Goal: Information Seeking & Learning: Check status

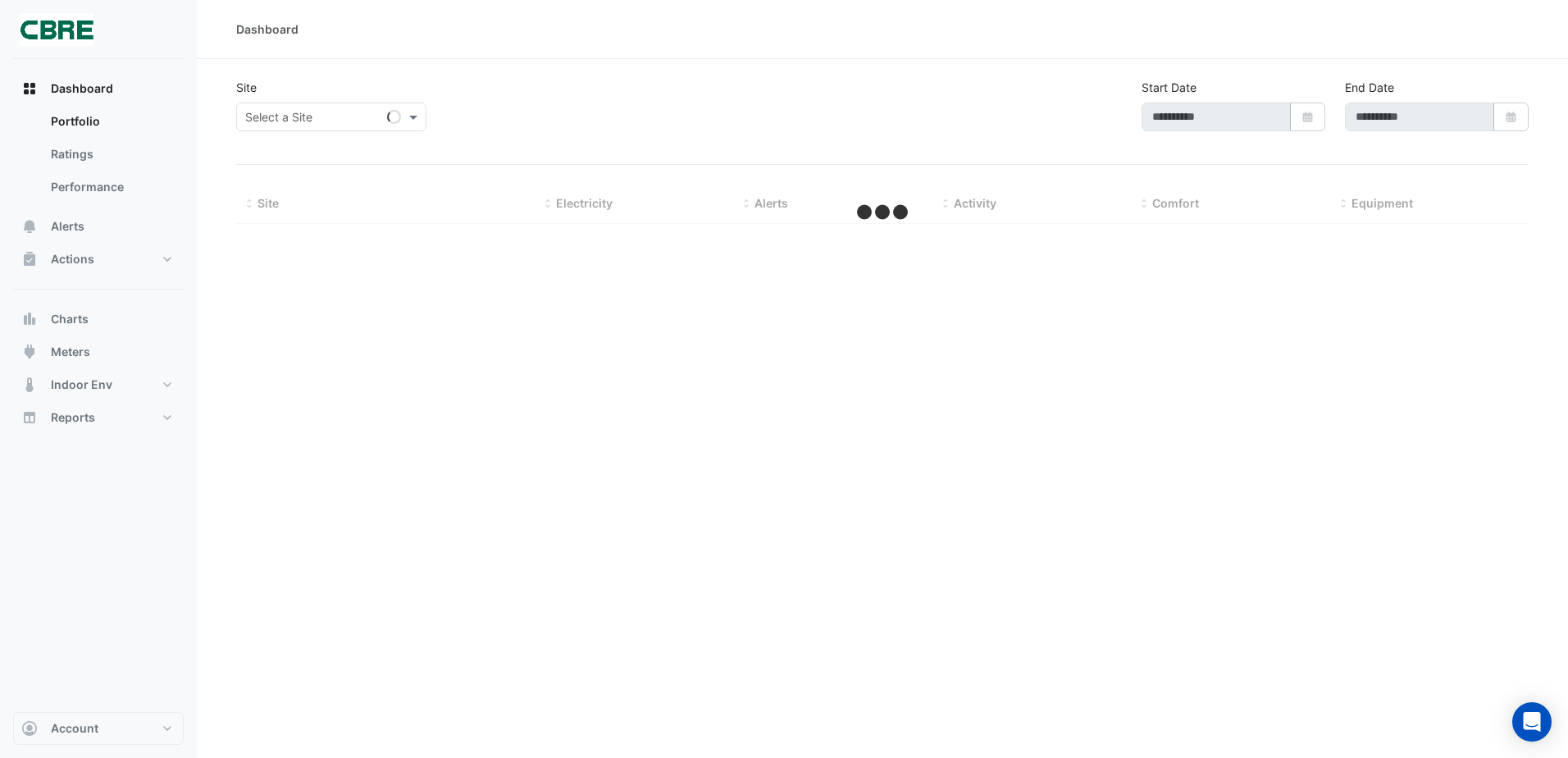
type input "**********"
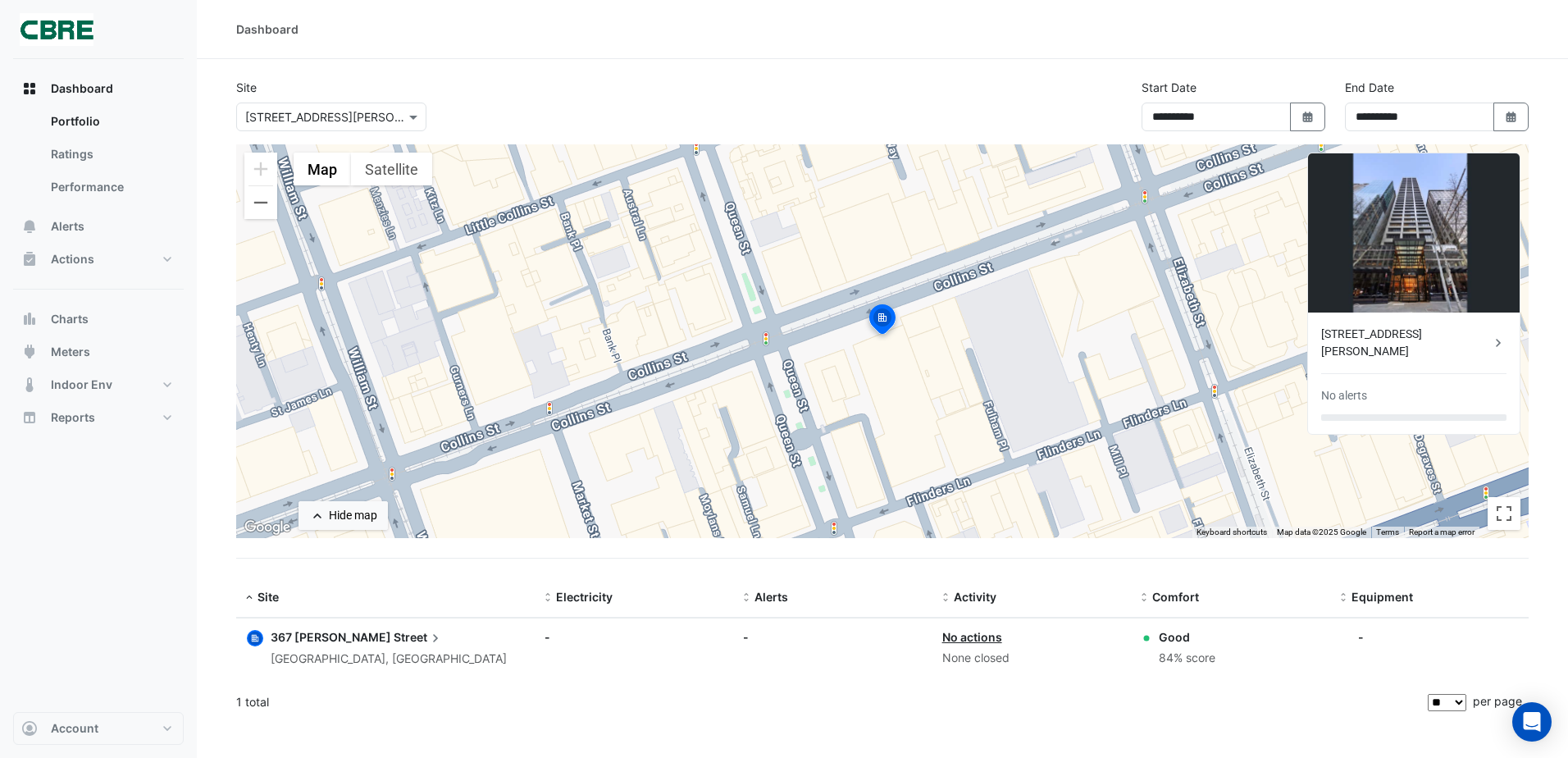
click at [312, 636] on span "367 [PERSON_NAME]" at bounding box center [331, 636] width 121 height 14
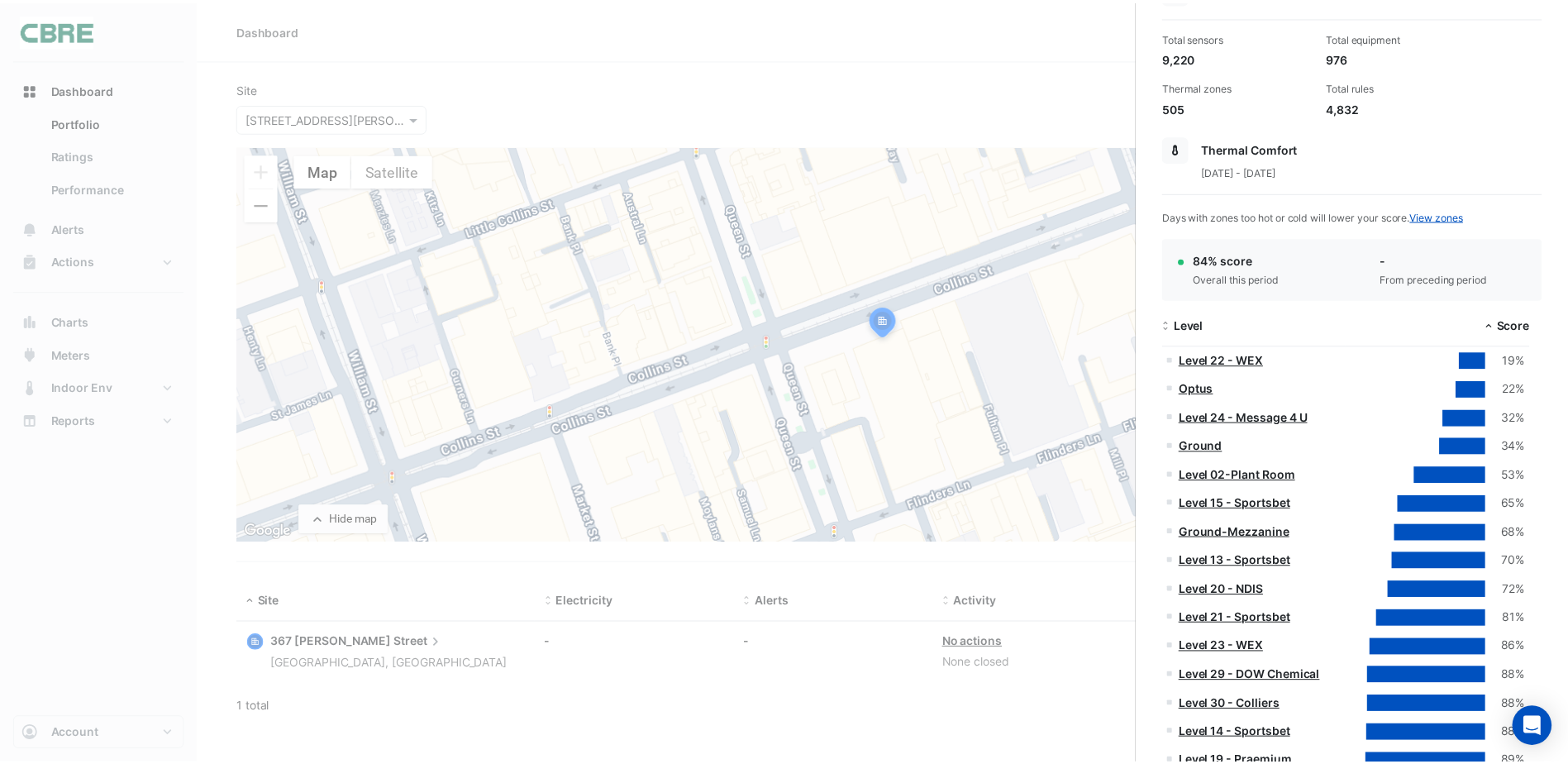
scroll to position [248, 0]
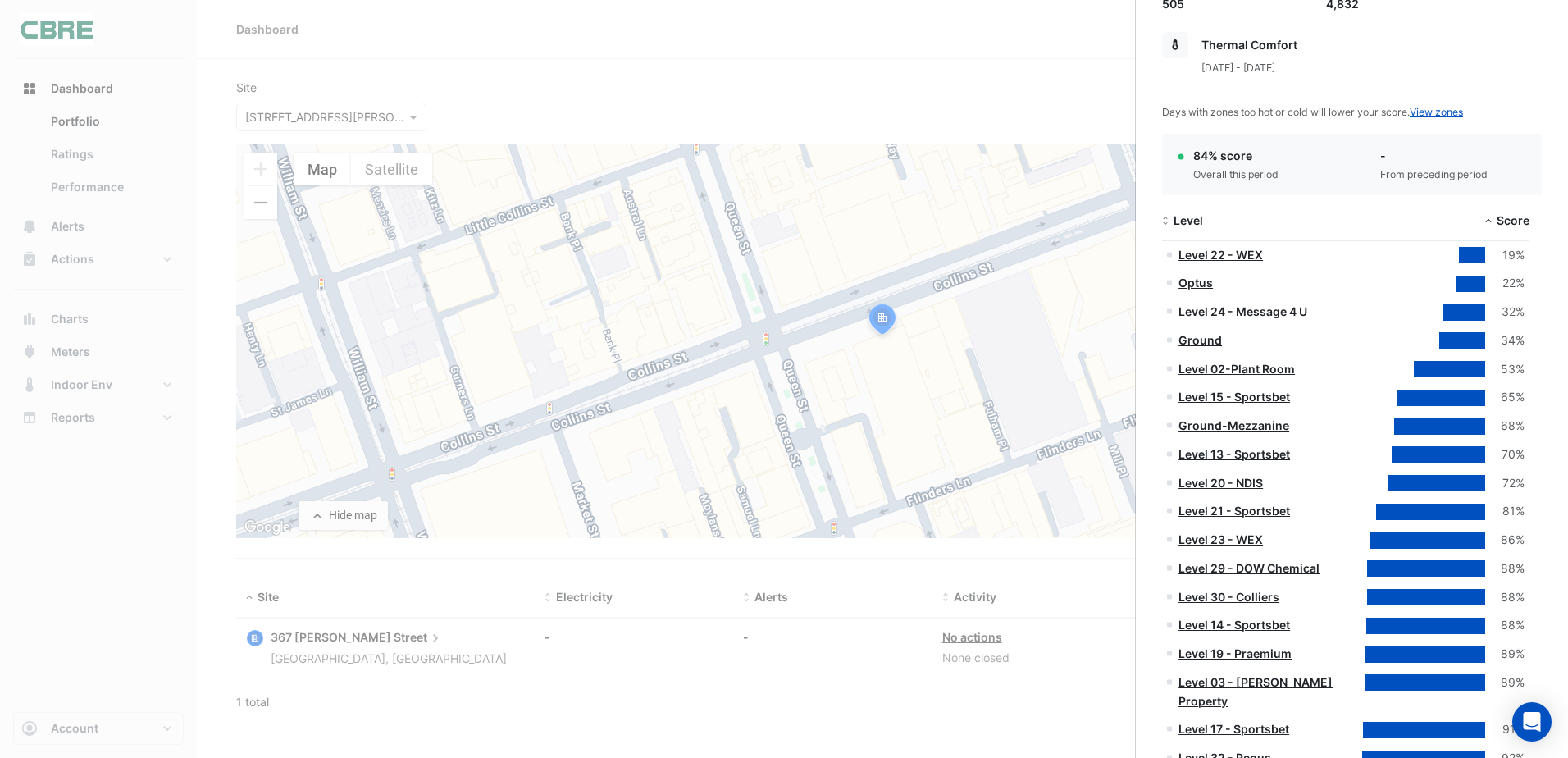
click at [813, 110] on ngb-offcanvas-backdrop at bounding box center [784, 379] width 1568 height 758
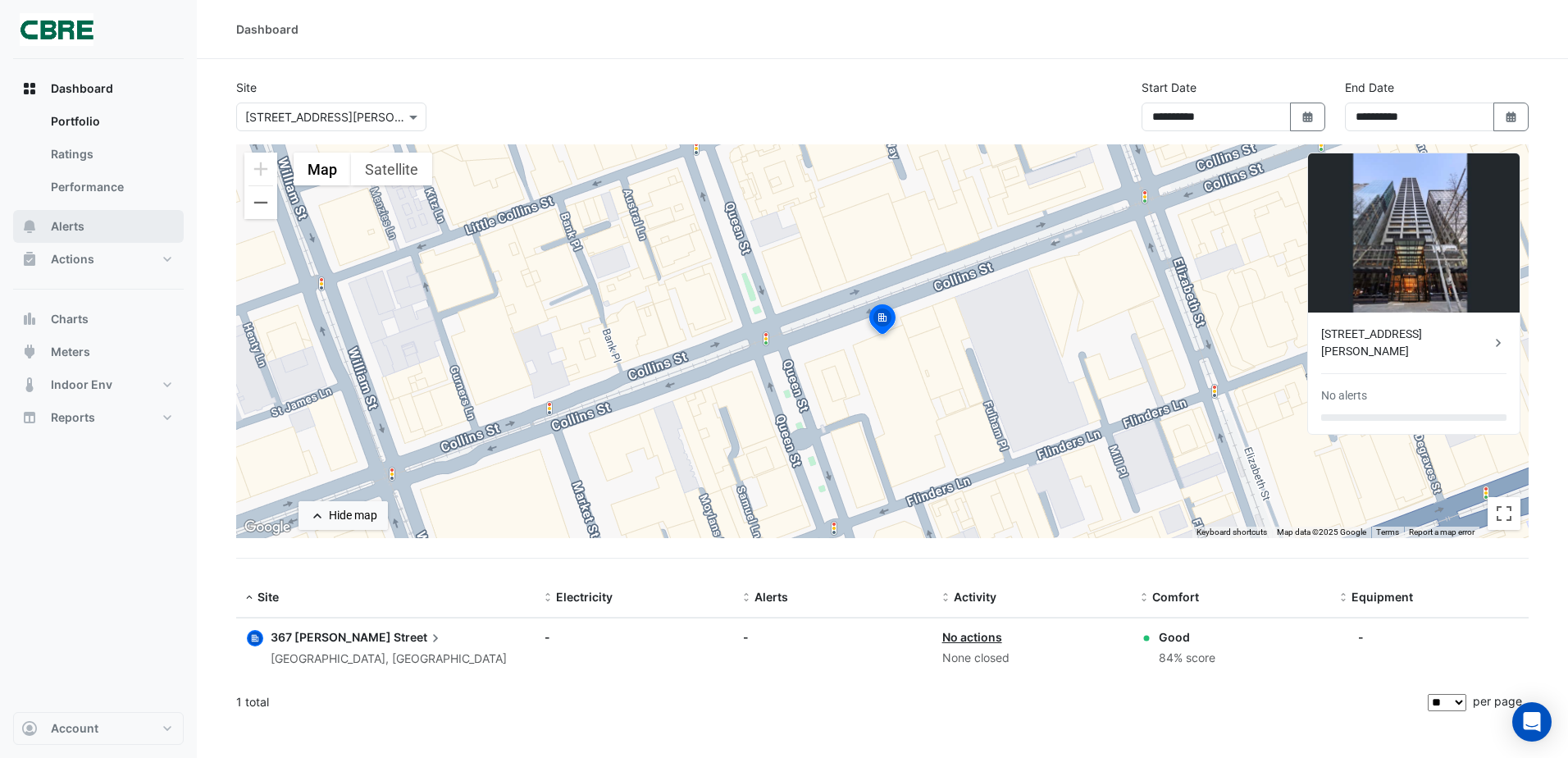
click at [87, 222] on button "Alerts" at bounding box center [98, 226] width 171 height 33
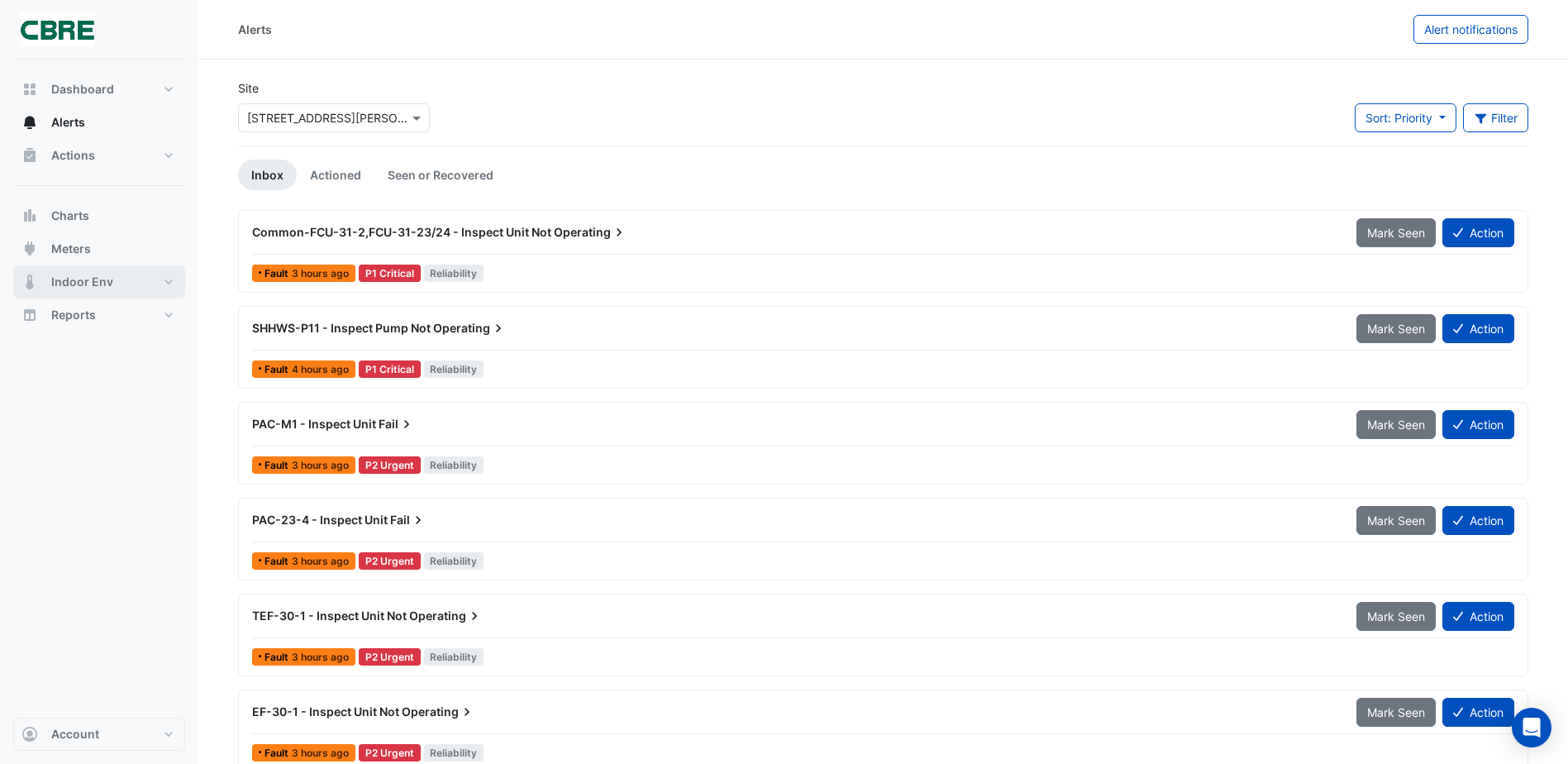
click at [84, 284] on span "Indoor Env" at bounding box center [82, 281] width 62 height 16
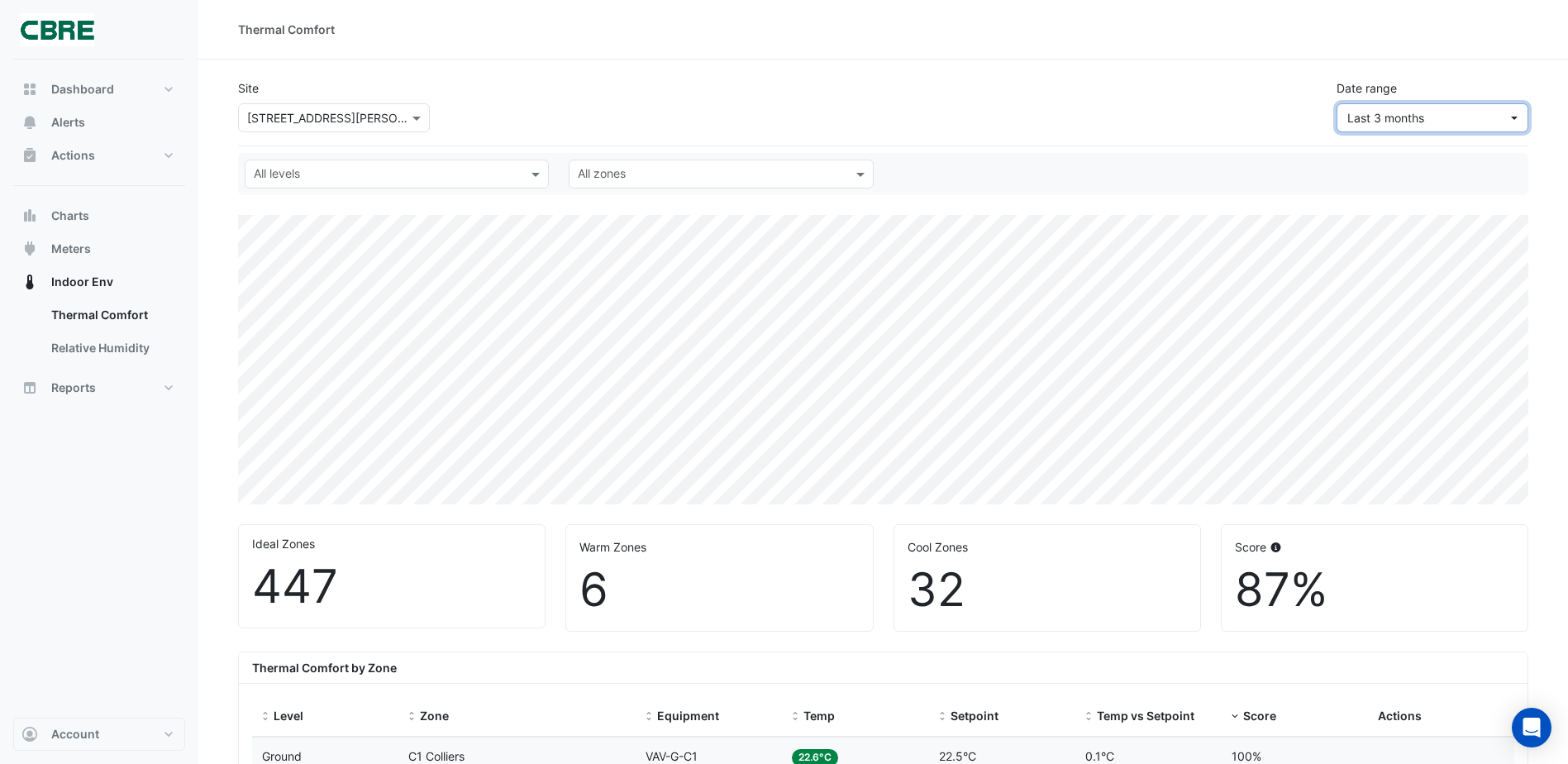
click at [1506, 111] on span "Last 3 months" at bounding box center [1427, 118] width 161 height 17
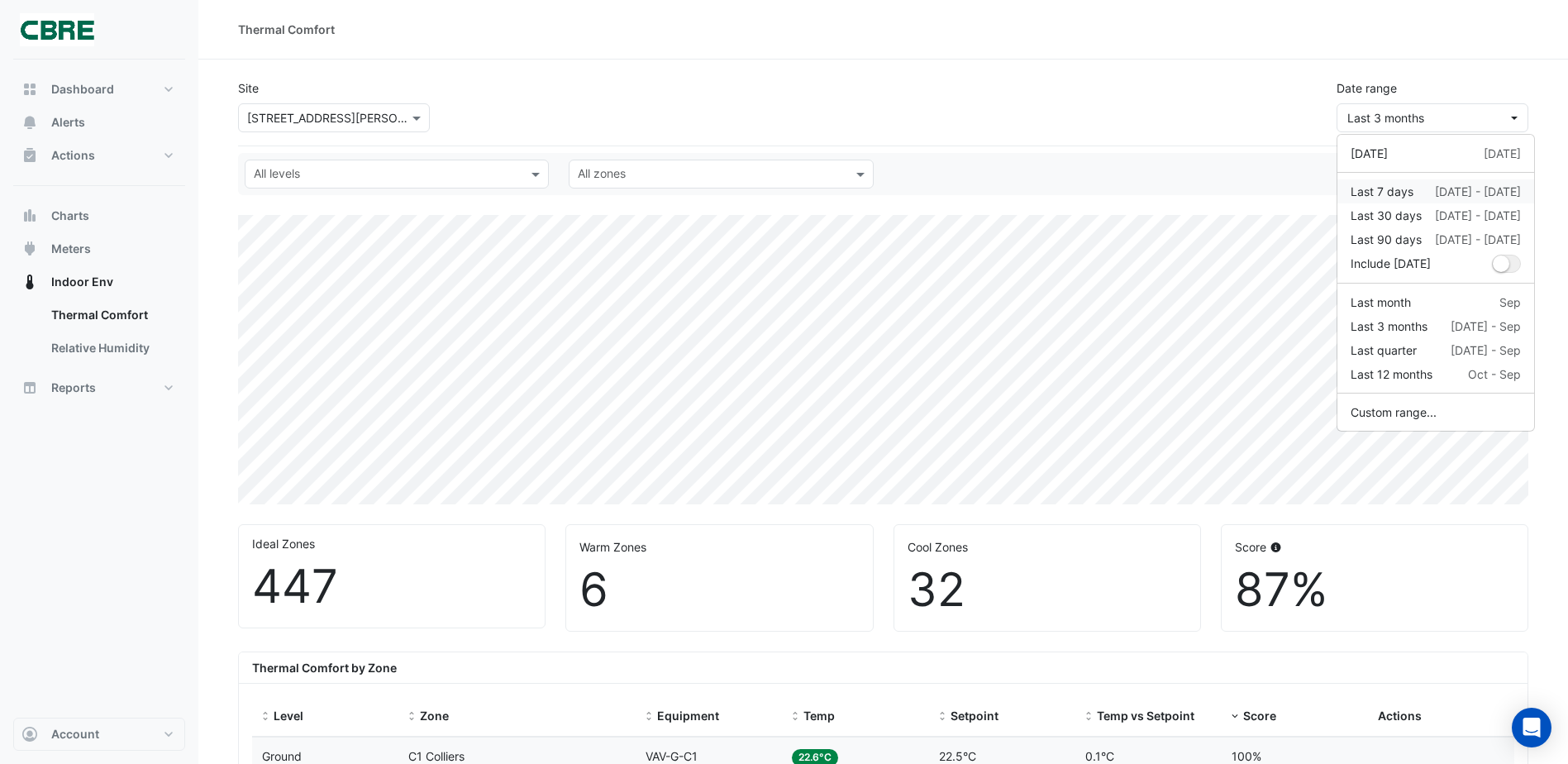
click at [1387, 197] on div "Last 7 days" at bounding box center [1383, 191] width 63 height 17
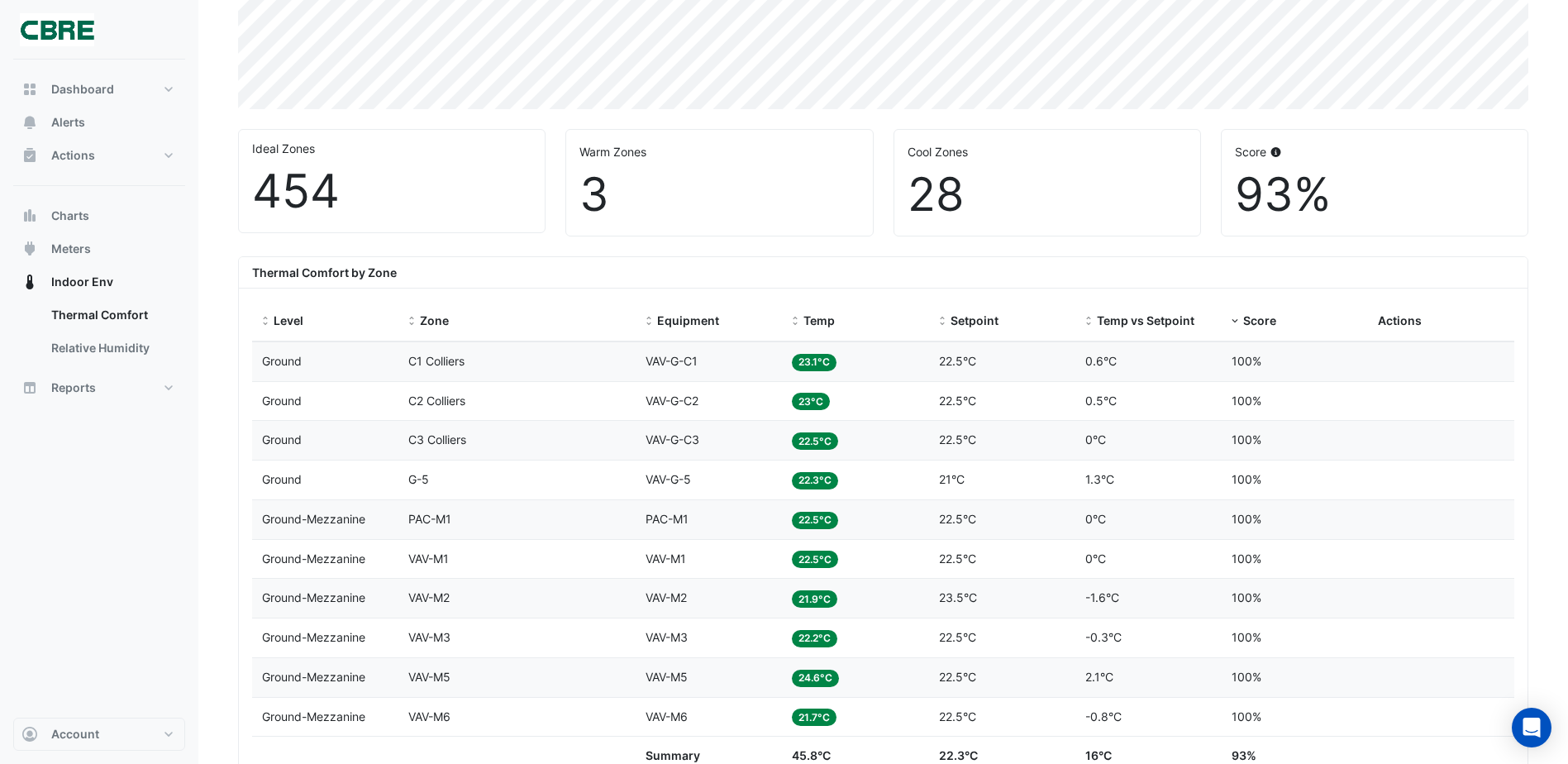
scroll to position [413, 0]
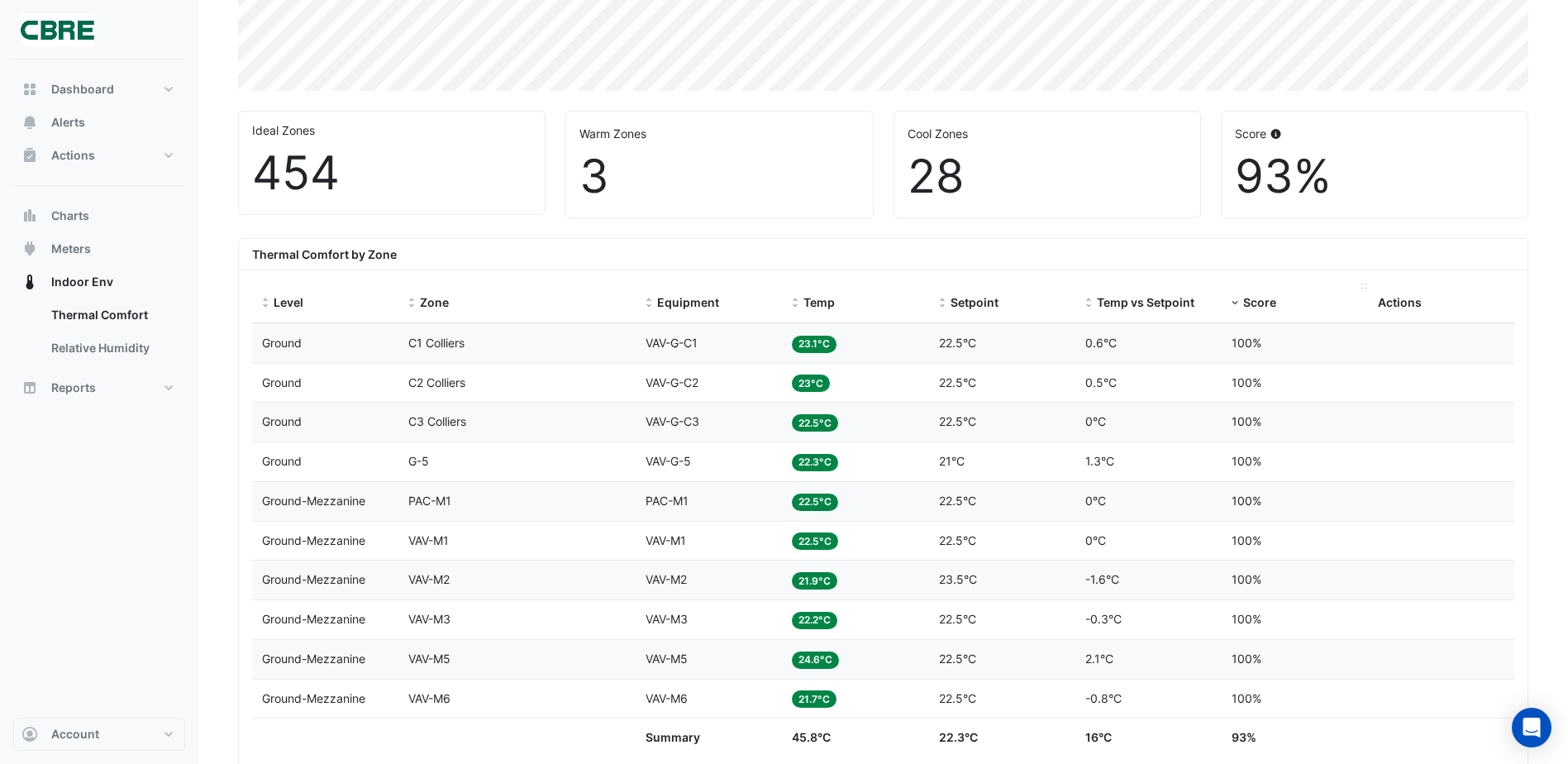
click at [1234, 302] on span at bounding box center [1235, 303] width 11 height 13
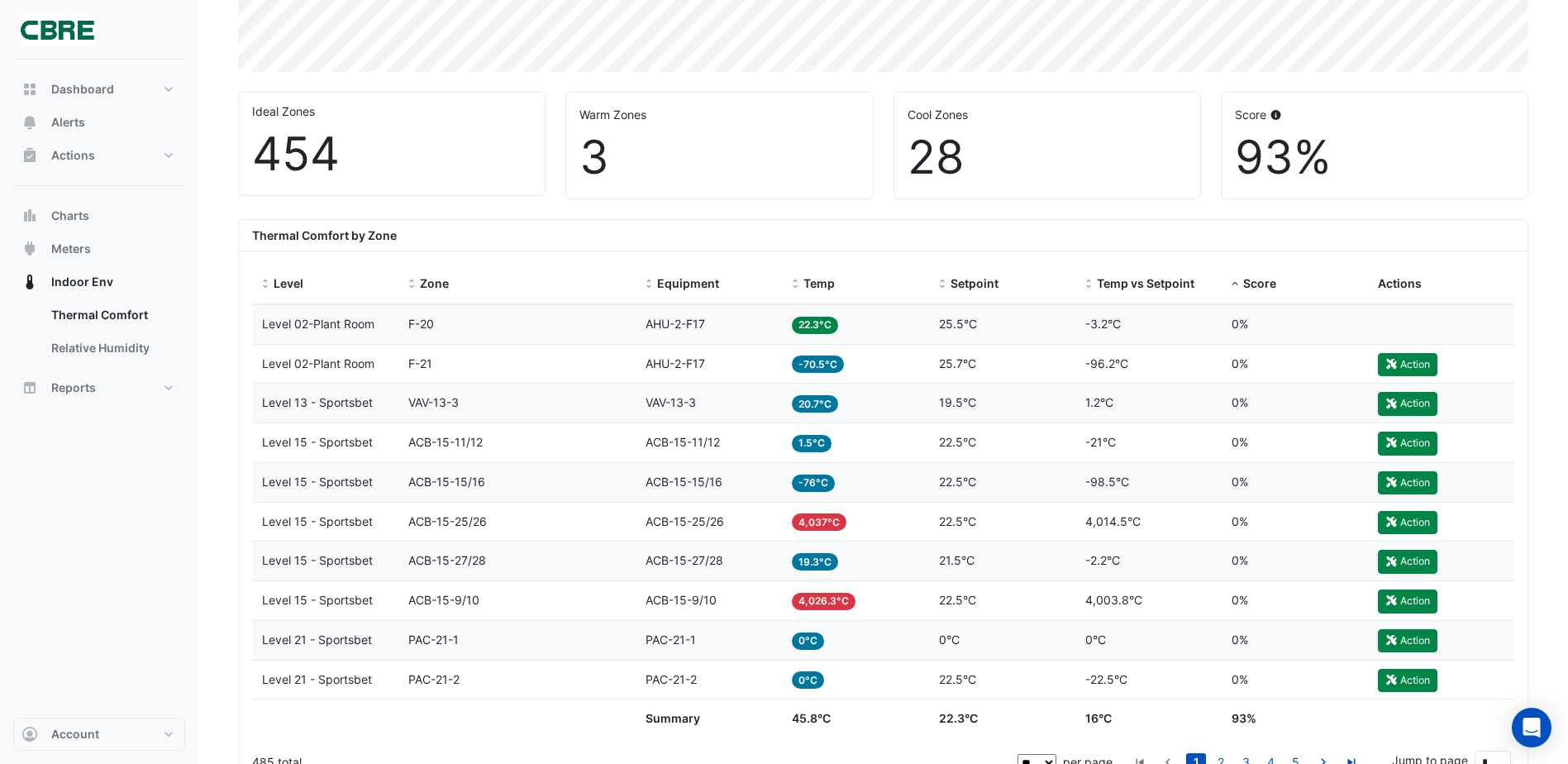
scroll to position [496, 0]
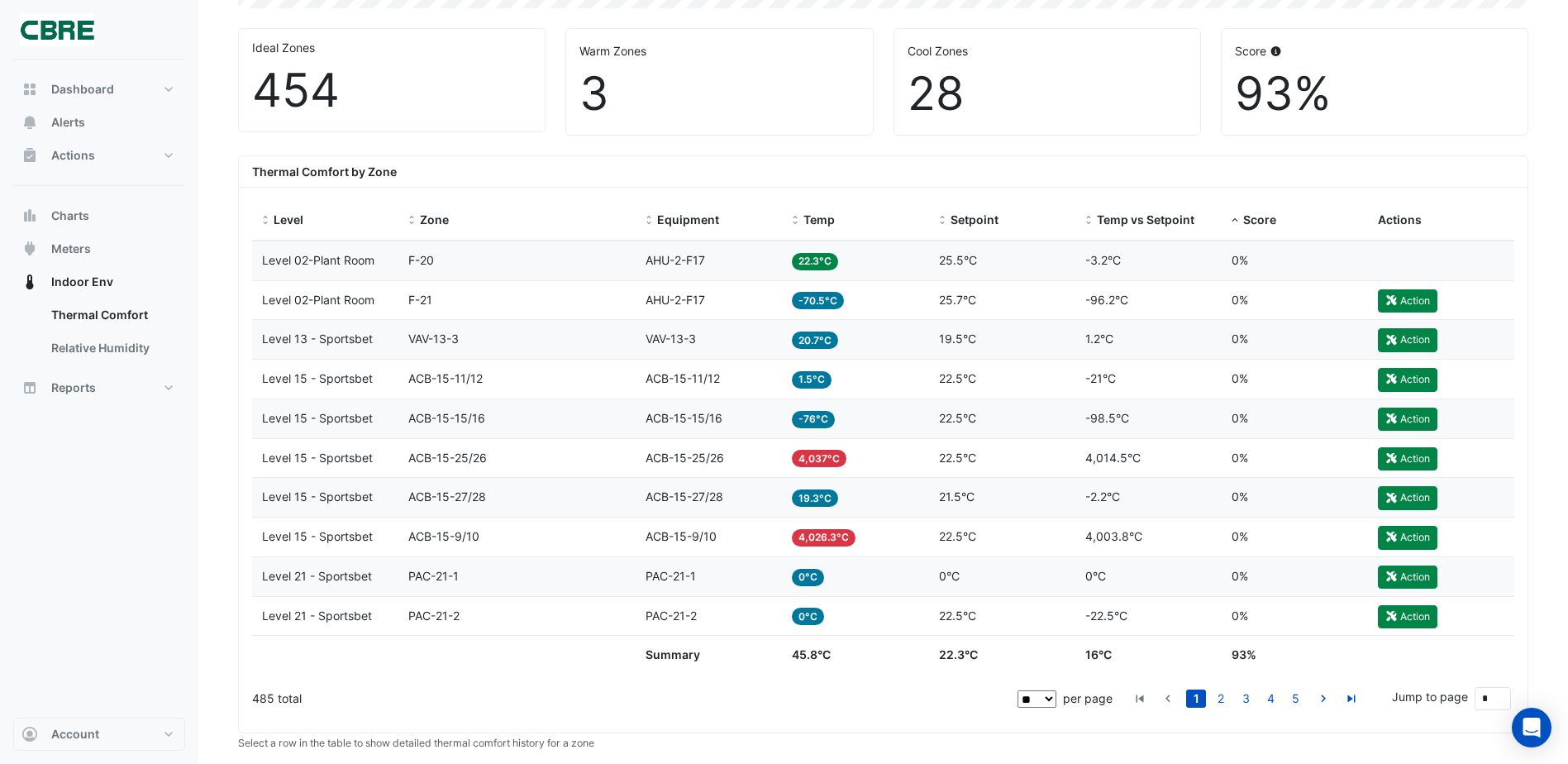
click at [1049, 705] on select "** ** ** ***" at bounding box center [1037, 698] width 39 height 17
select select "**"
click at [1020, 690] on select "** ** ** ***" at bounding box center [1037, 698] width 39 height 17
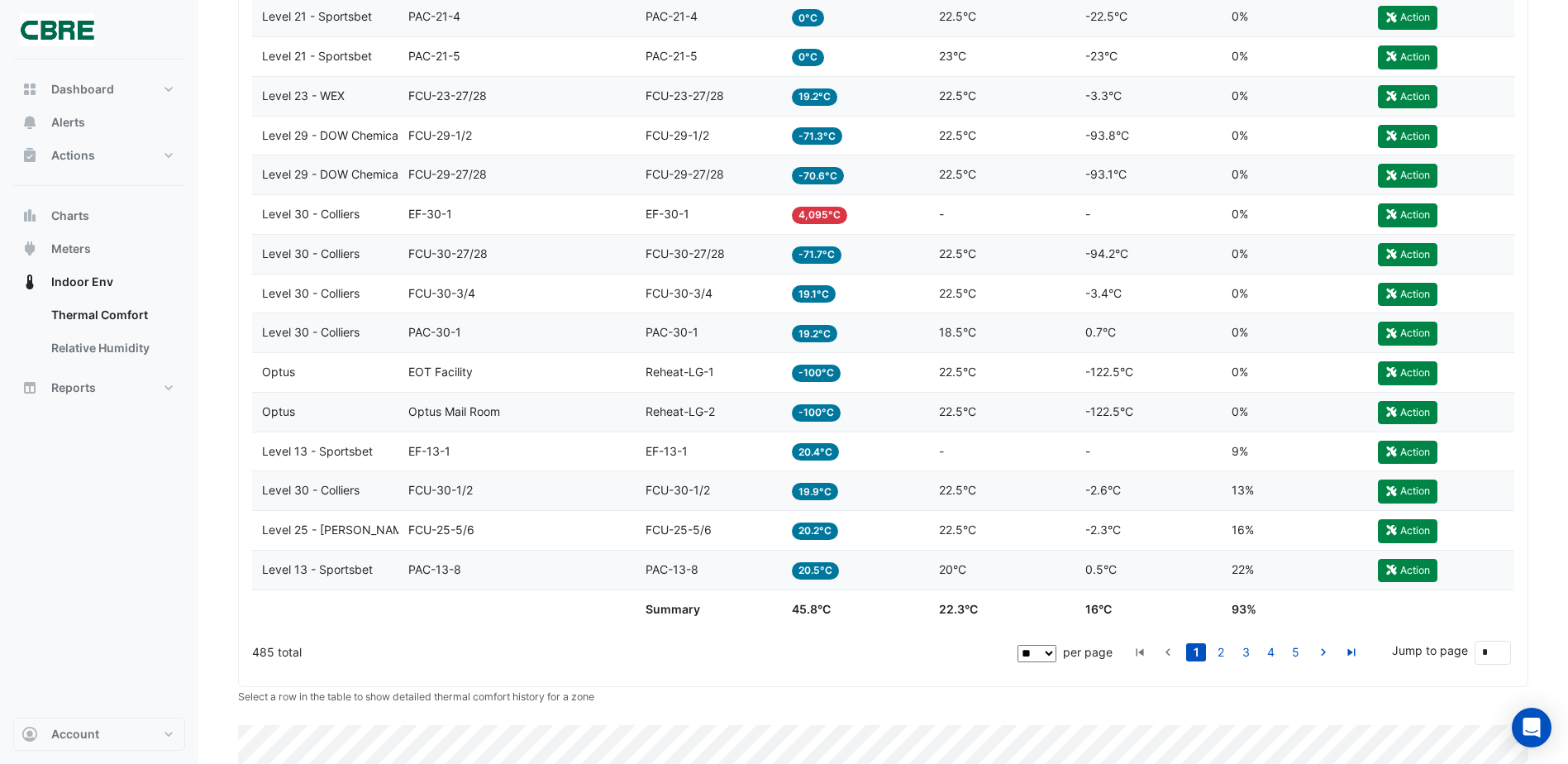
scroll to position [1157, 0]
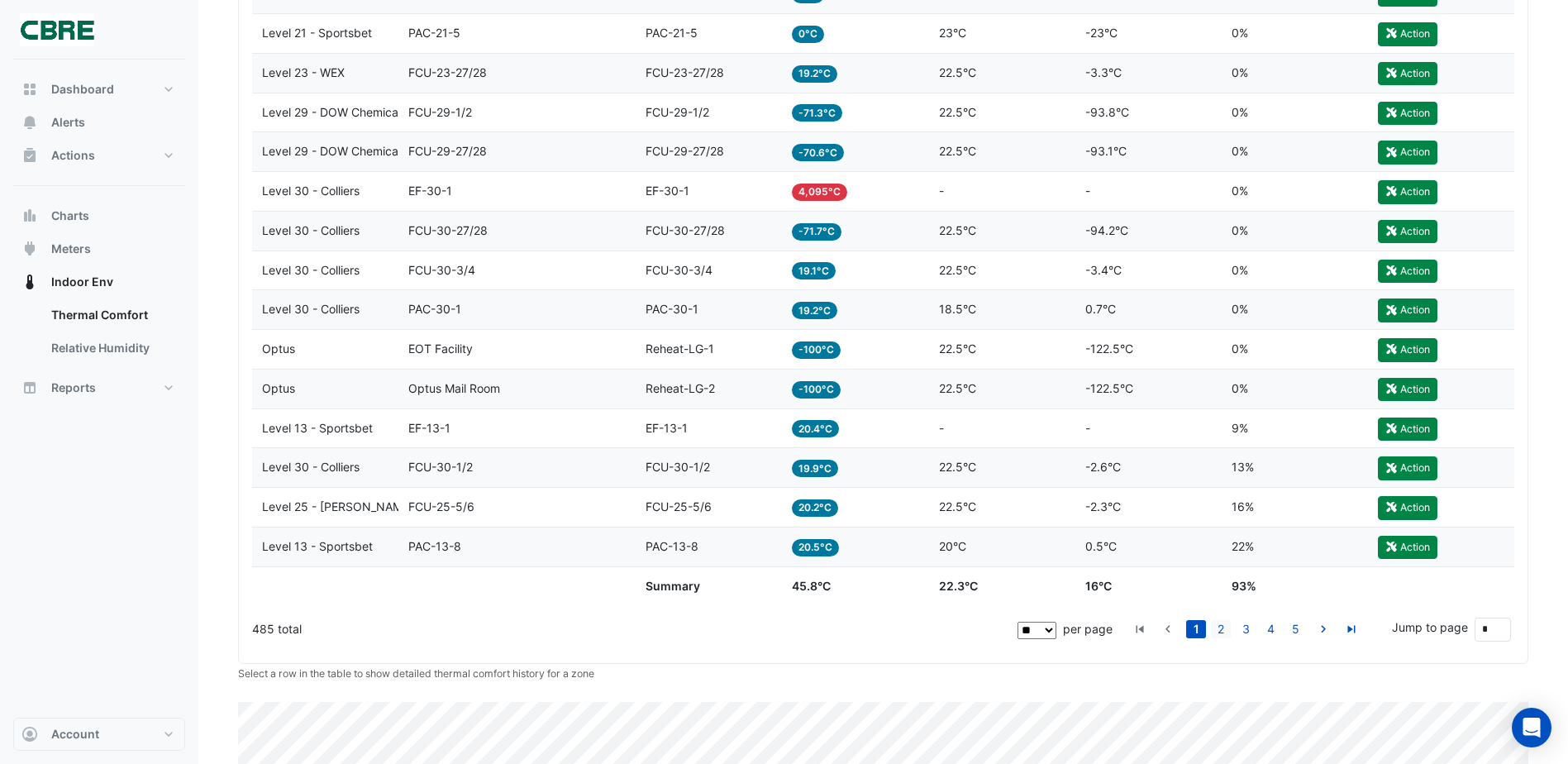
click at [1223, 630] on link "2" at bounding box center [1221, 629] width 20 height 18
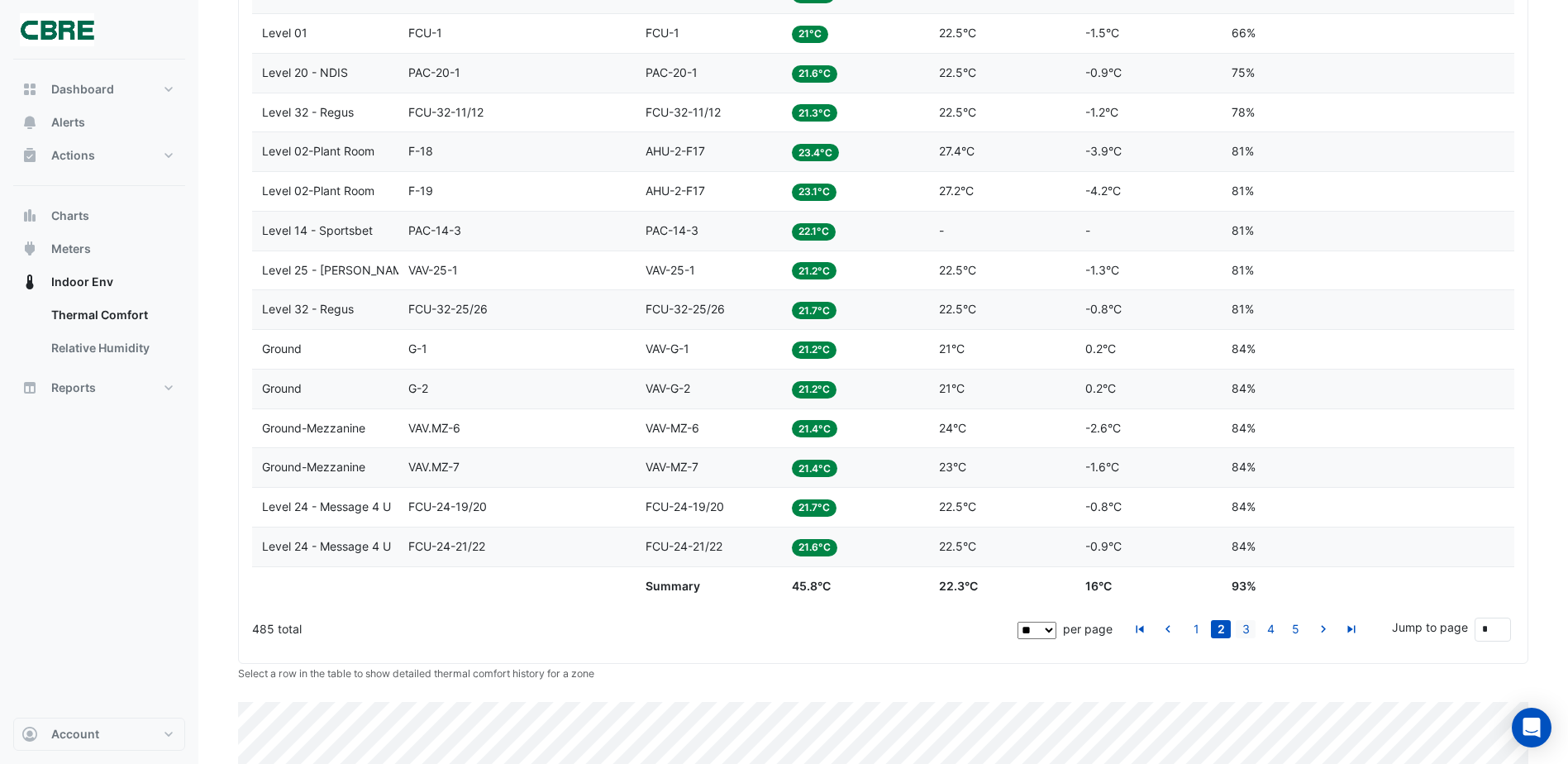
click at [1255, 626] on link "3" at bounding box center [1246, 629] width 20 height 18
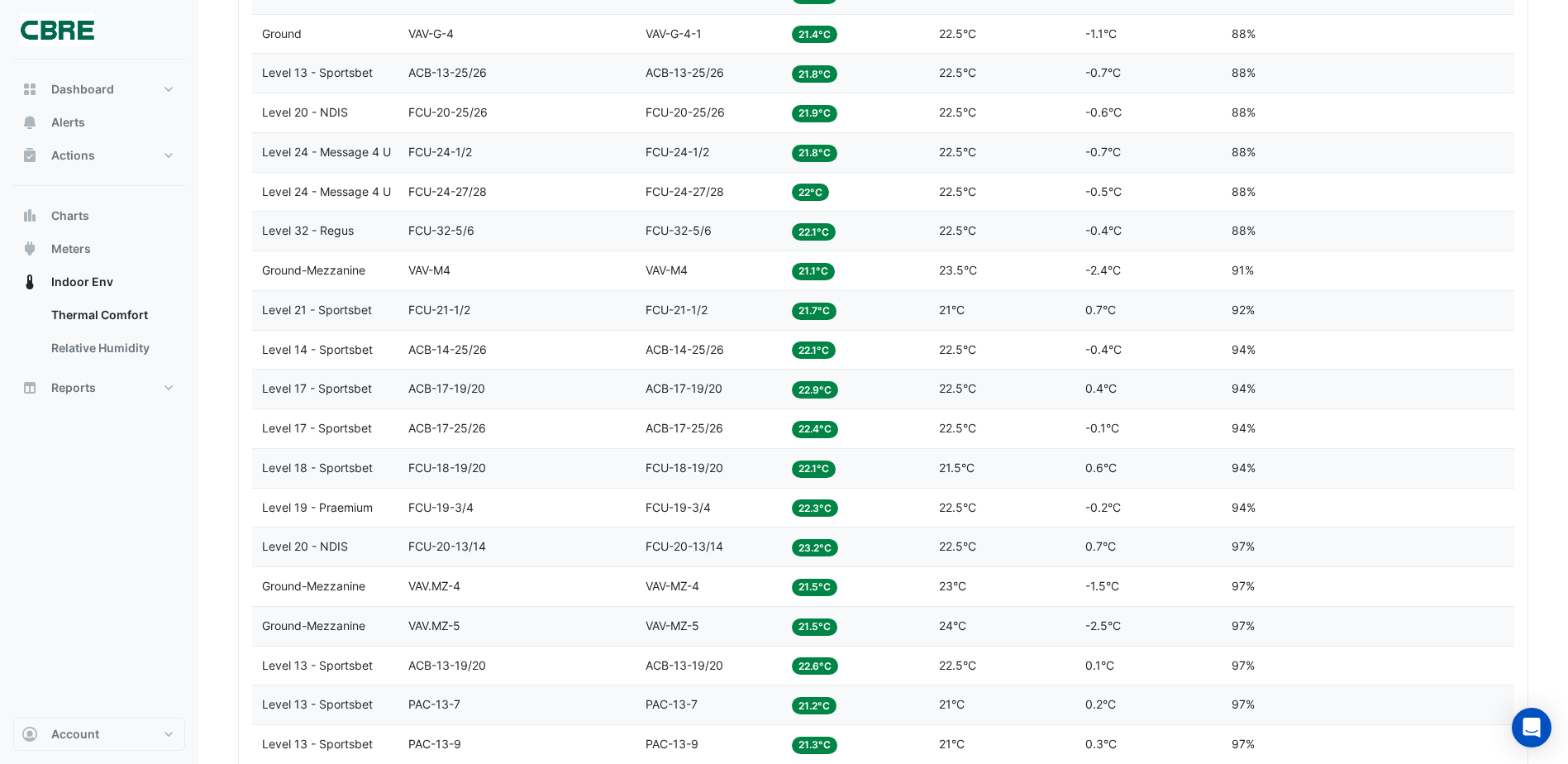
scroll to position [1323, 0]
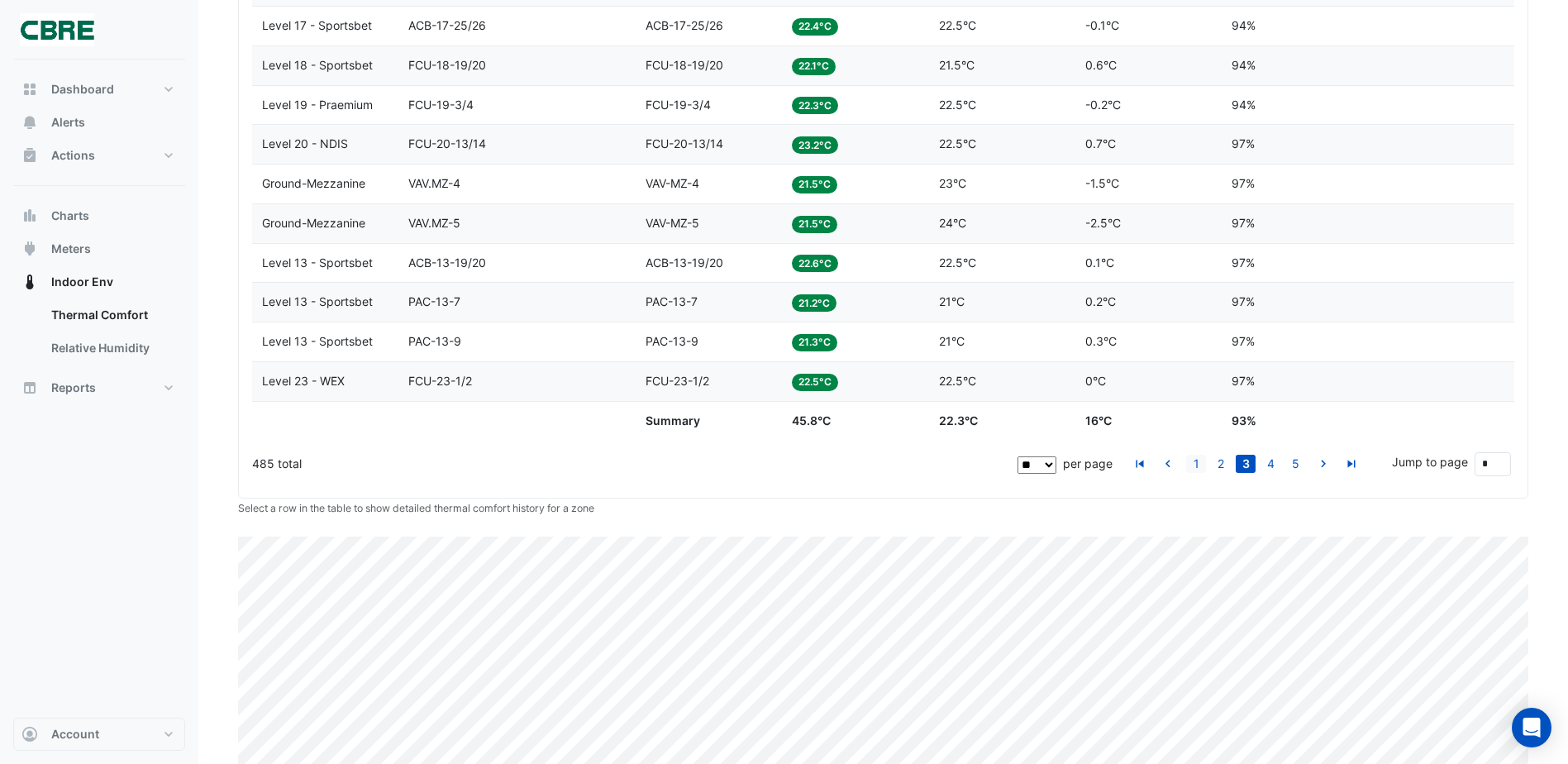
click at [1202, 466] on link "1" at bounding box center [1195, 464] width 20 height 18
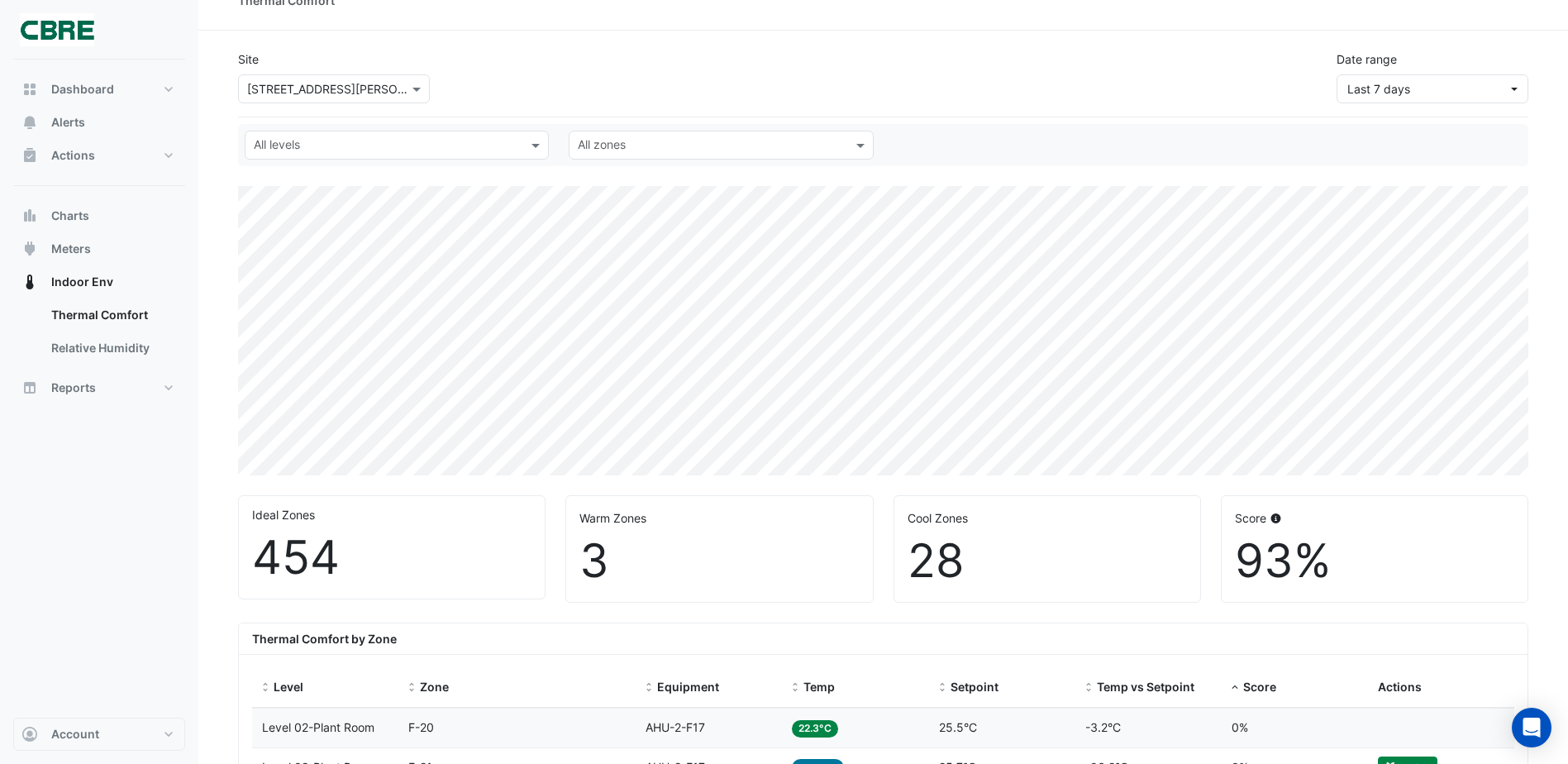
scroll to position [0, 0]
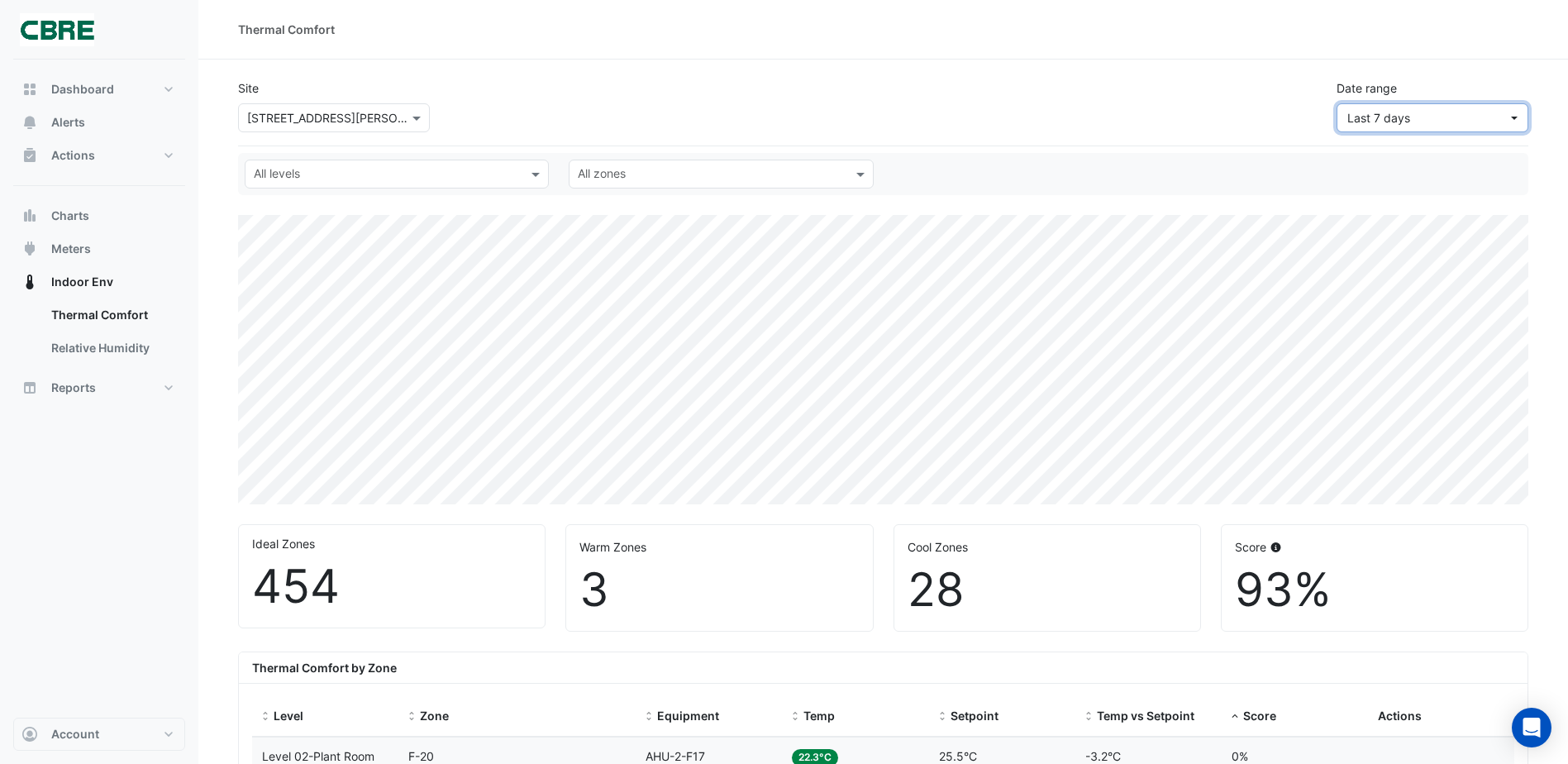
click at [1359, 113] on span "Last 7 days" at bounding box center [1379, 118] width 63 height 14
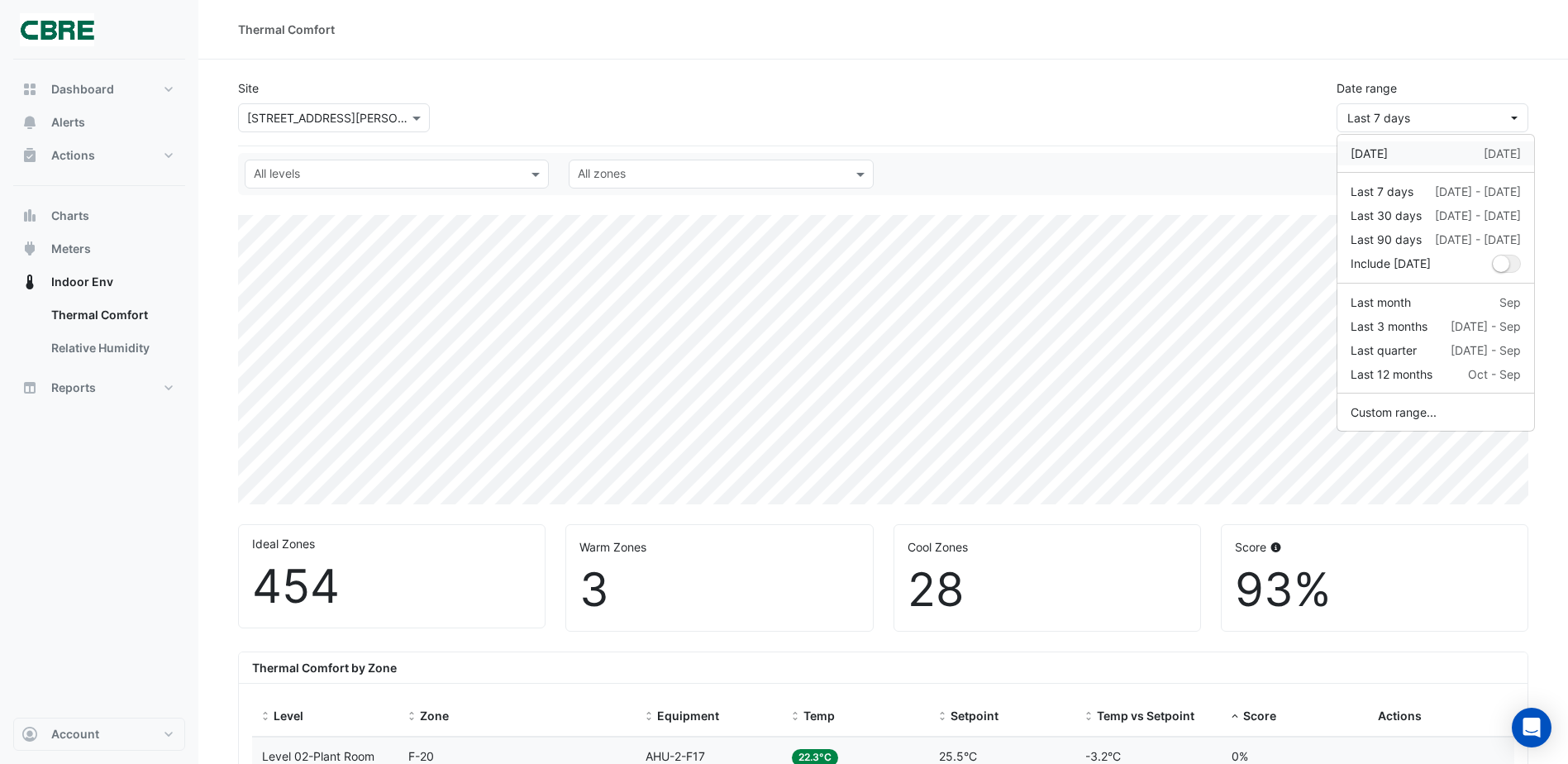
click at [1428, 154] on div "[DATE] [DATE]" at bounding box center [1436, 153] width 170 height 17
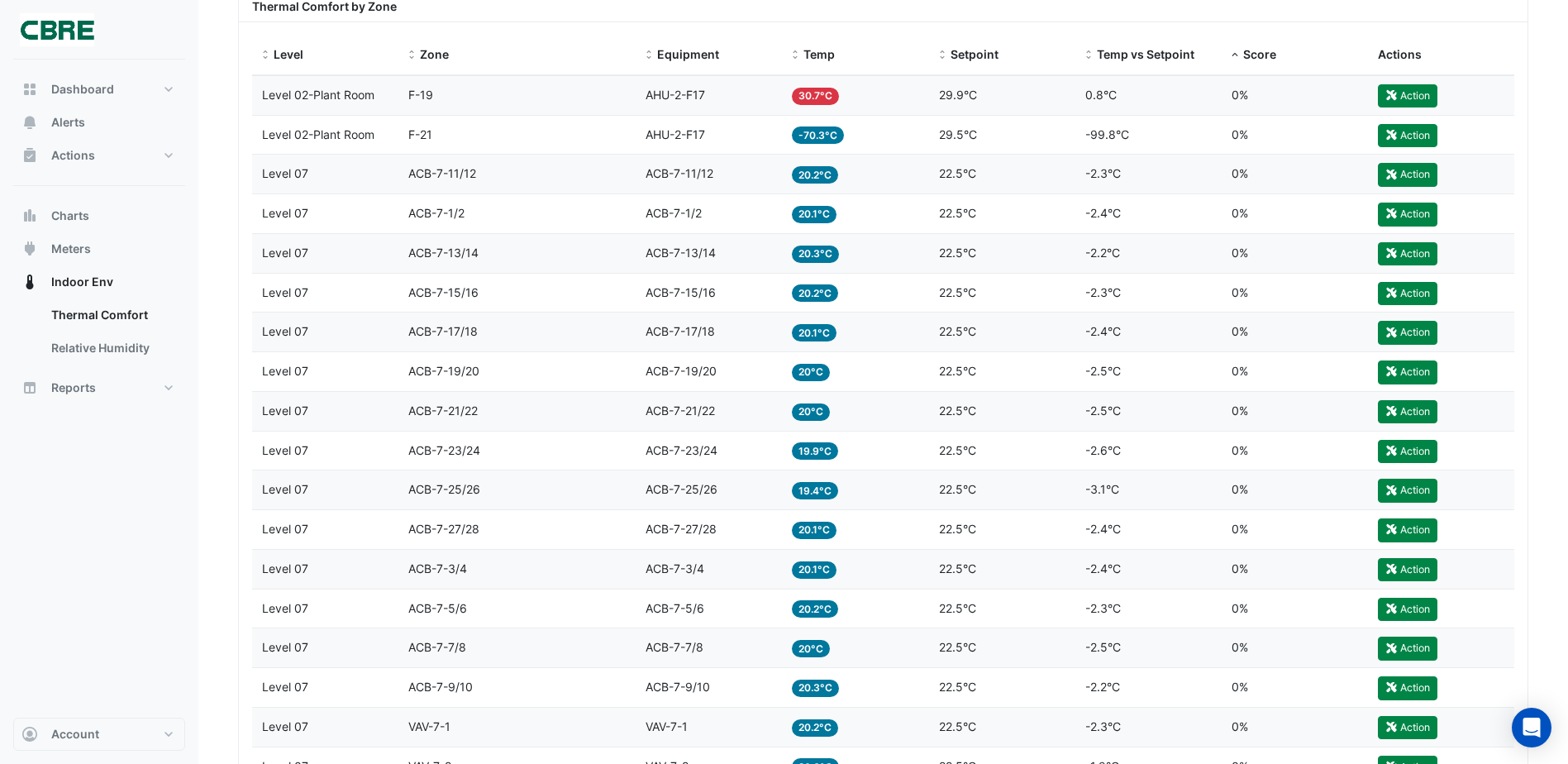
scroll to position [496, 0]
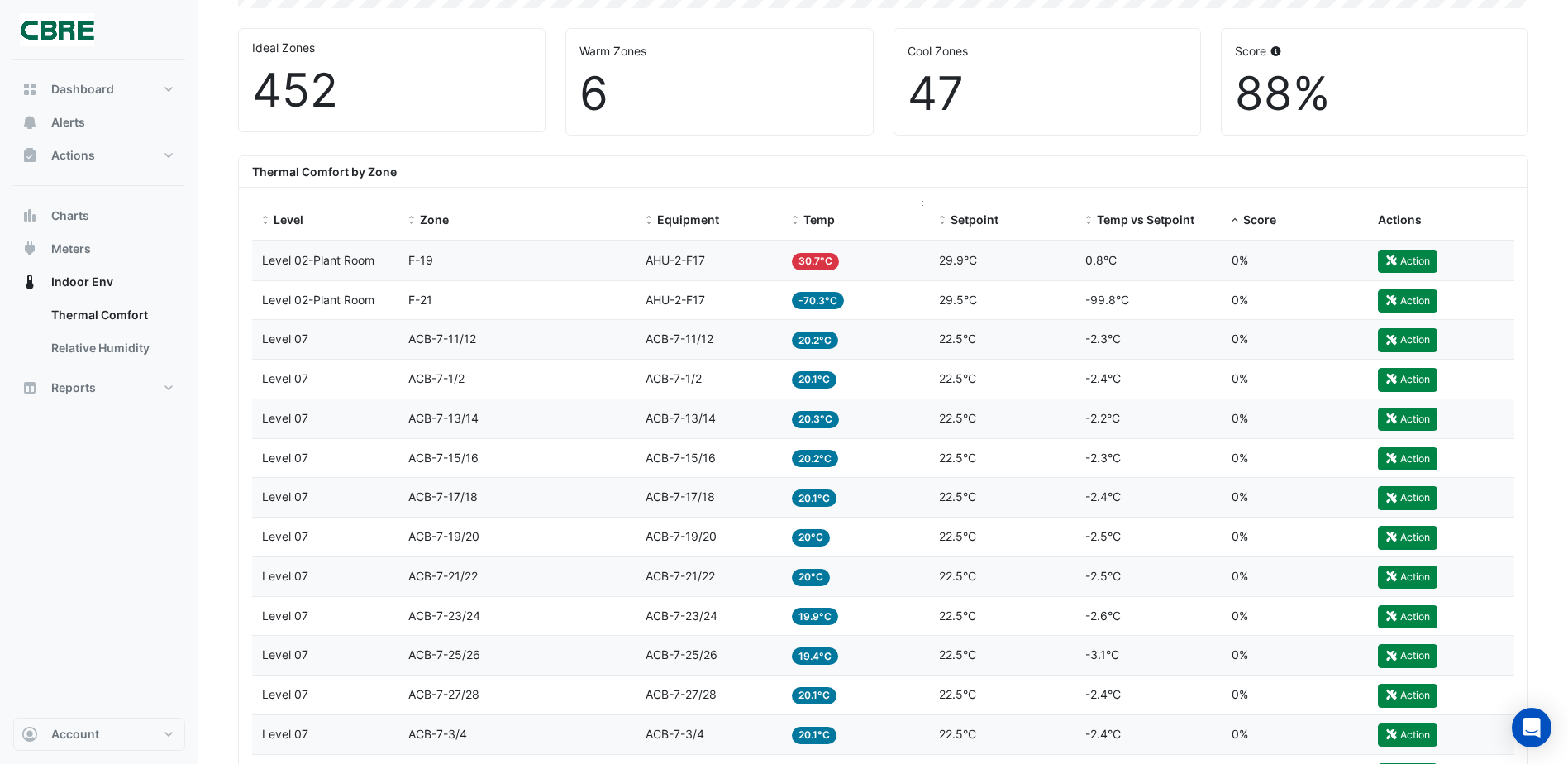
click at [816, 213] on span "Temp" at bounding box center [819, 220] width 31 height 14
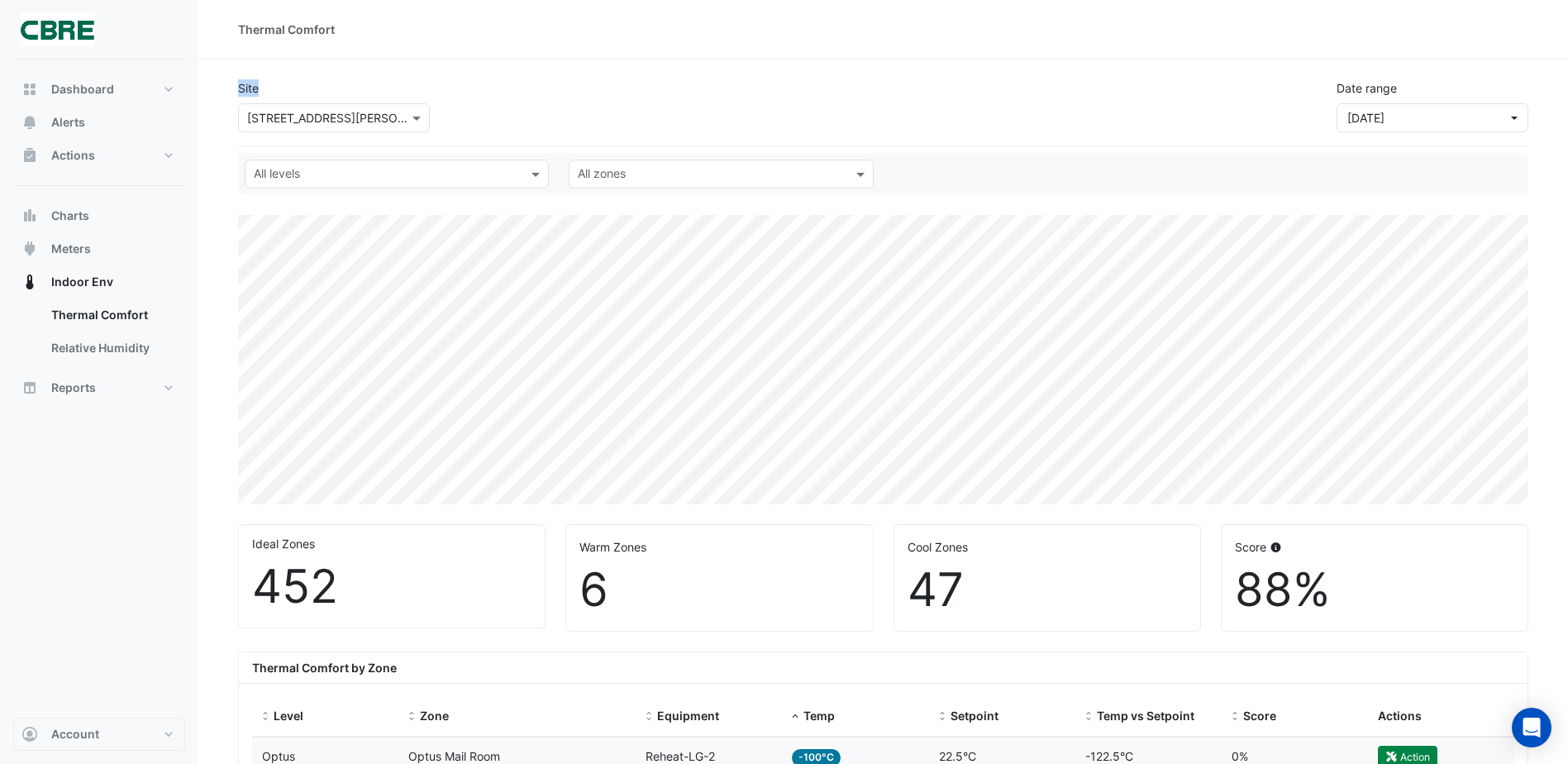
drag, startPoint x: 227, startPoint y: 68, endPoint x: 437, endPoint y: 90, distance: 211.1
click at [437, 90] on div "Site × [STREET_ADDRESS][PERSON_NAME]" at bounding box center [334, 106] width 212 height 53
click at [92, 116] on button "Alerts" at bounding box center [99, 122] width 172 height 33
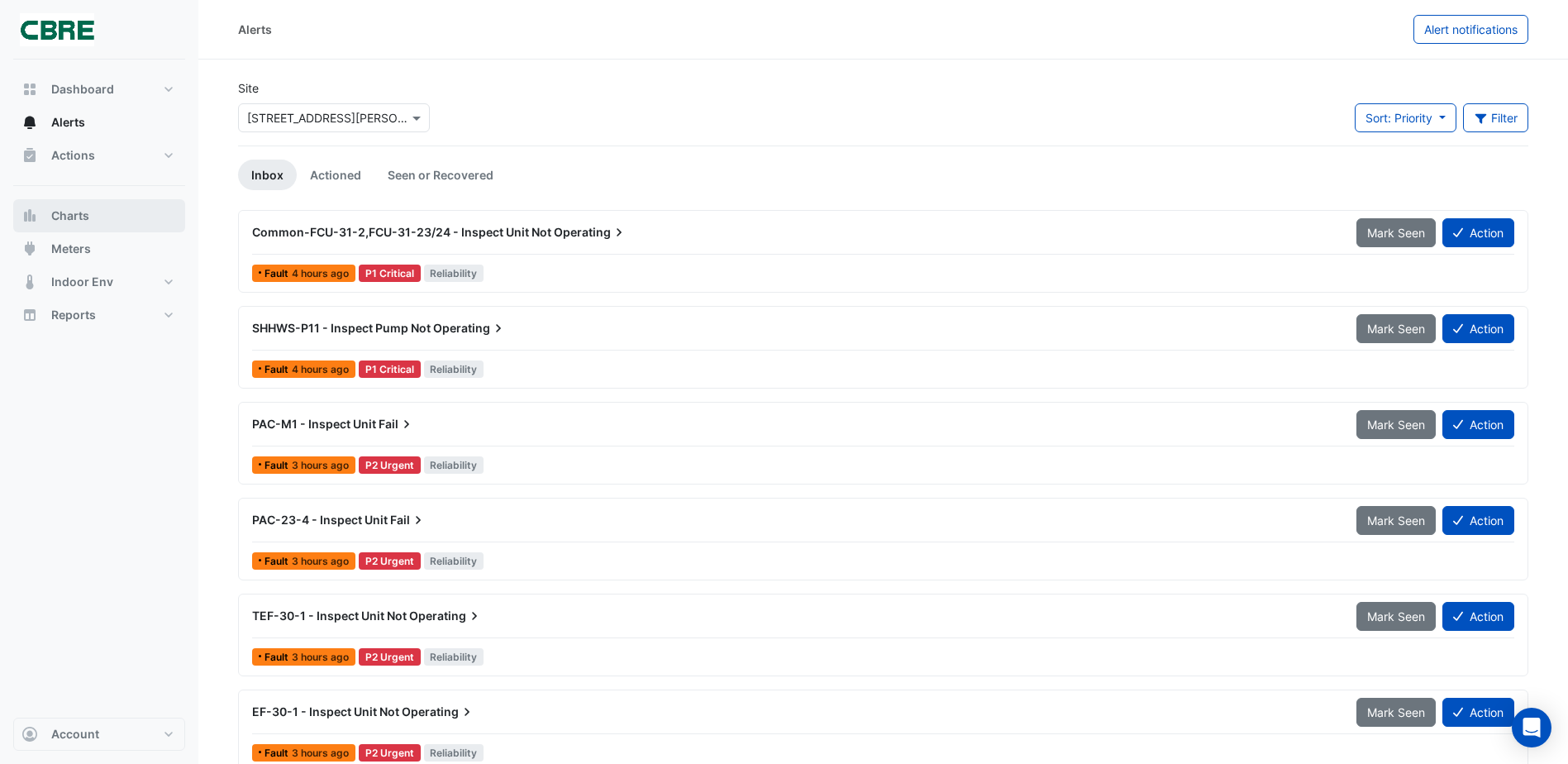
click at [90, 221] on button "Charts" at bounding box center [99, 216] width 172 height 33
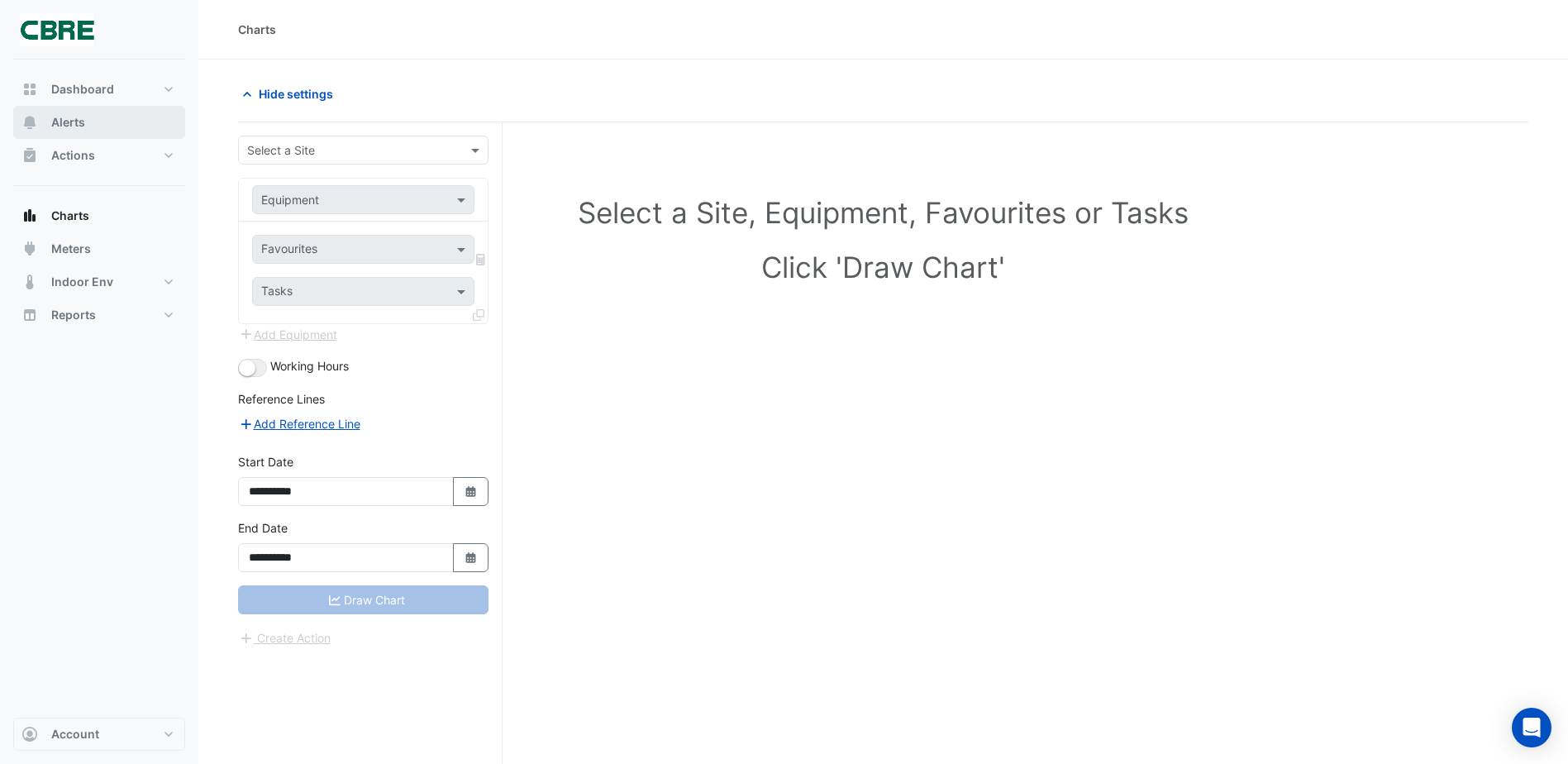
click at [73, 121] on span "Alerts" at bounding box center [68, 122] width 34 height 16
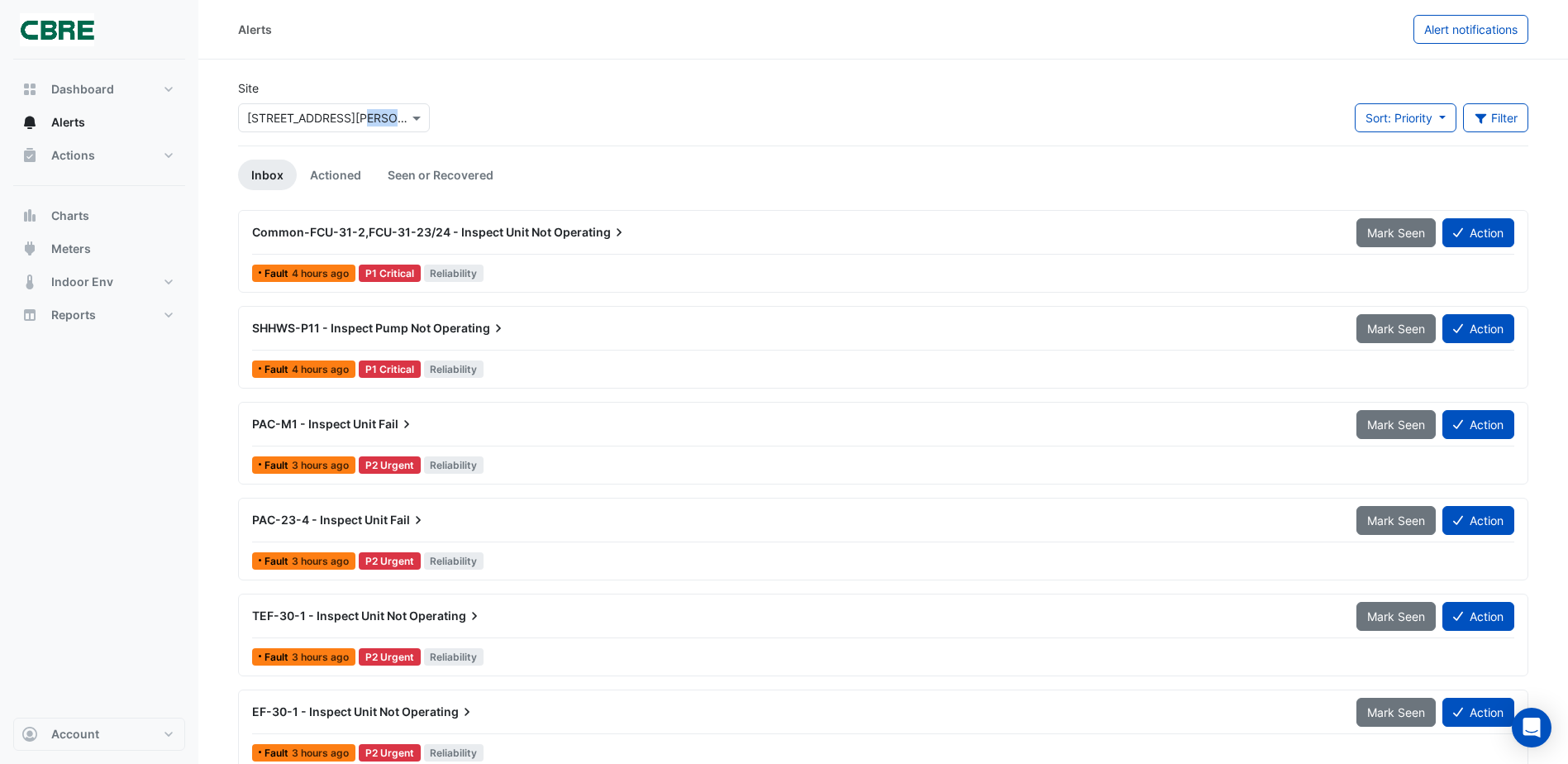
drag, startPoint x: 525, startPoint y: 160, endPoint x: 447, endPoint y: 158, distance: 78.0
click at [1524, 108] on button "Filter" at bounding box center [1497, 118] width 67 height 29
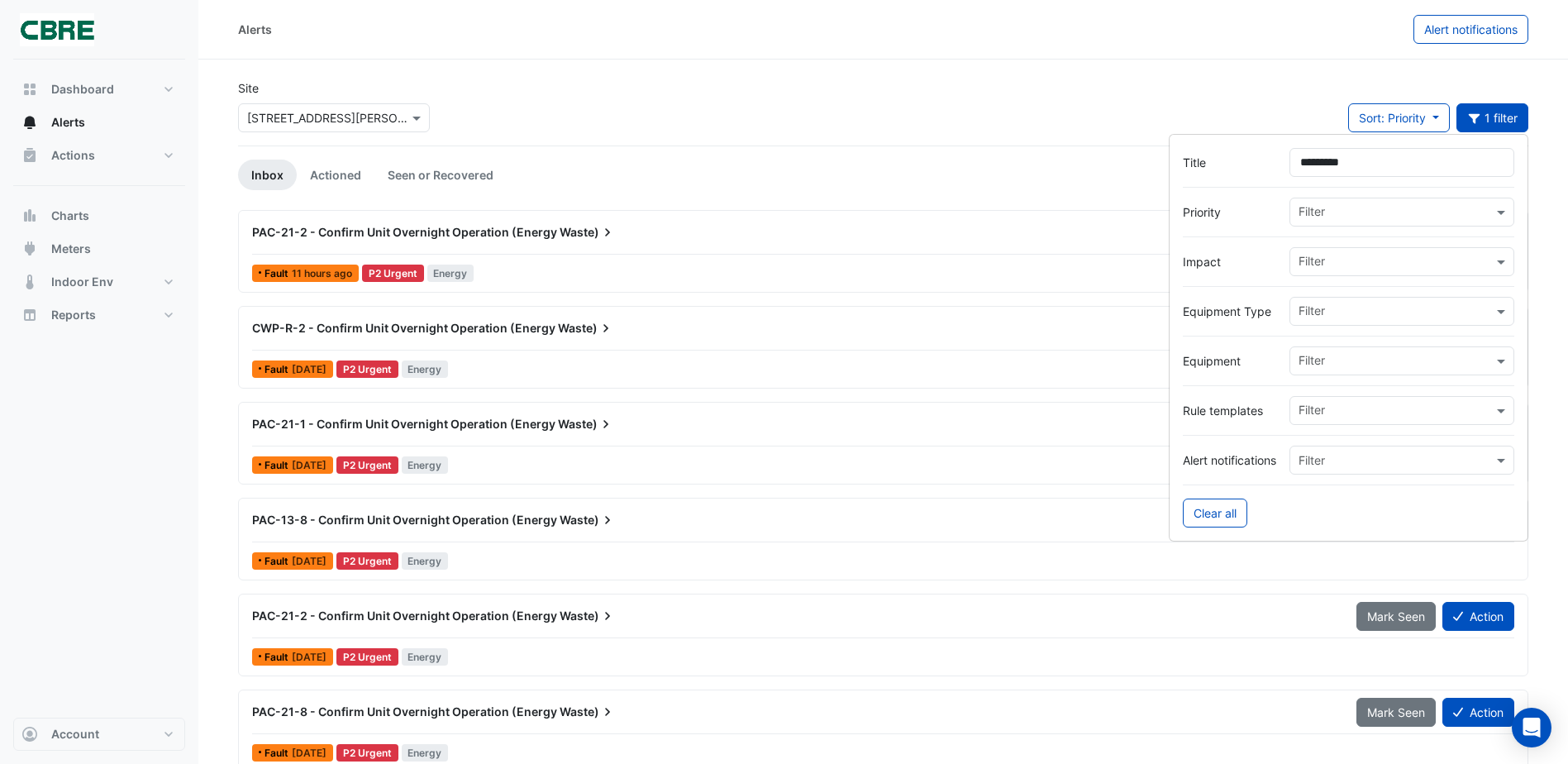
type input "*********"
click at [1032, 133] on div "Site × [STREET_ADDRESS][PERSON_NAME] Sort: Priority Priority Updated 1 filter" at bounding box center [883, 113] width 1310 height 67
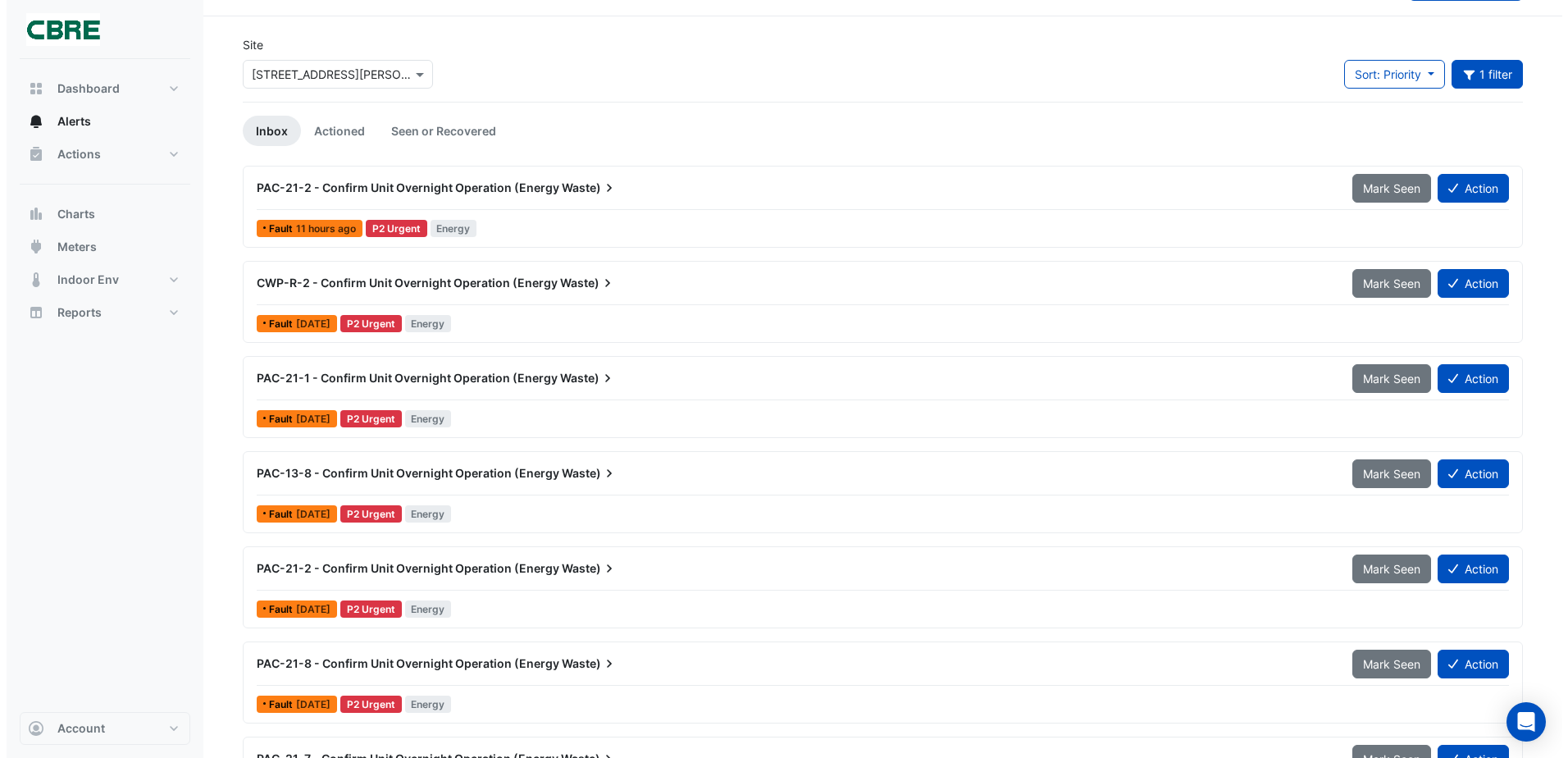
scroll to position [15, 0]
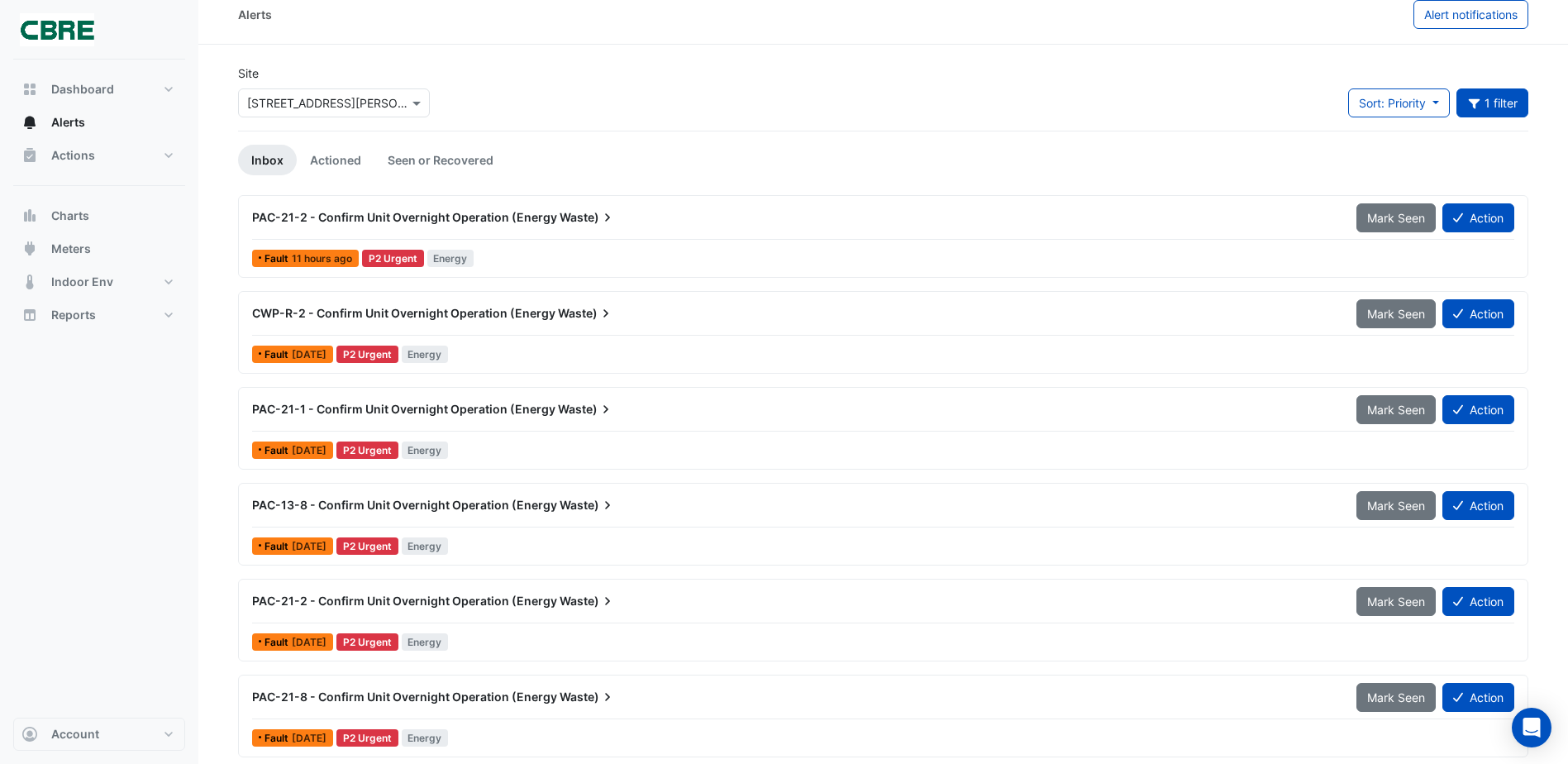
click at [506, 313] on span "CWP-R-2 - Confirm Unit Overnight Operation (Energy" at bounding box center [403, 313] width 303 height 14
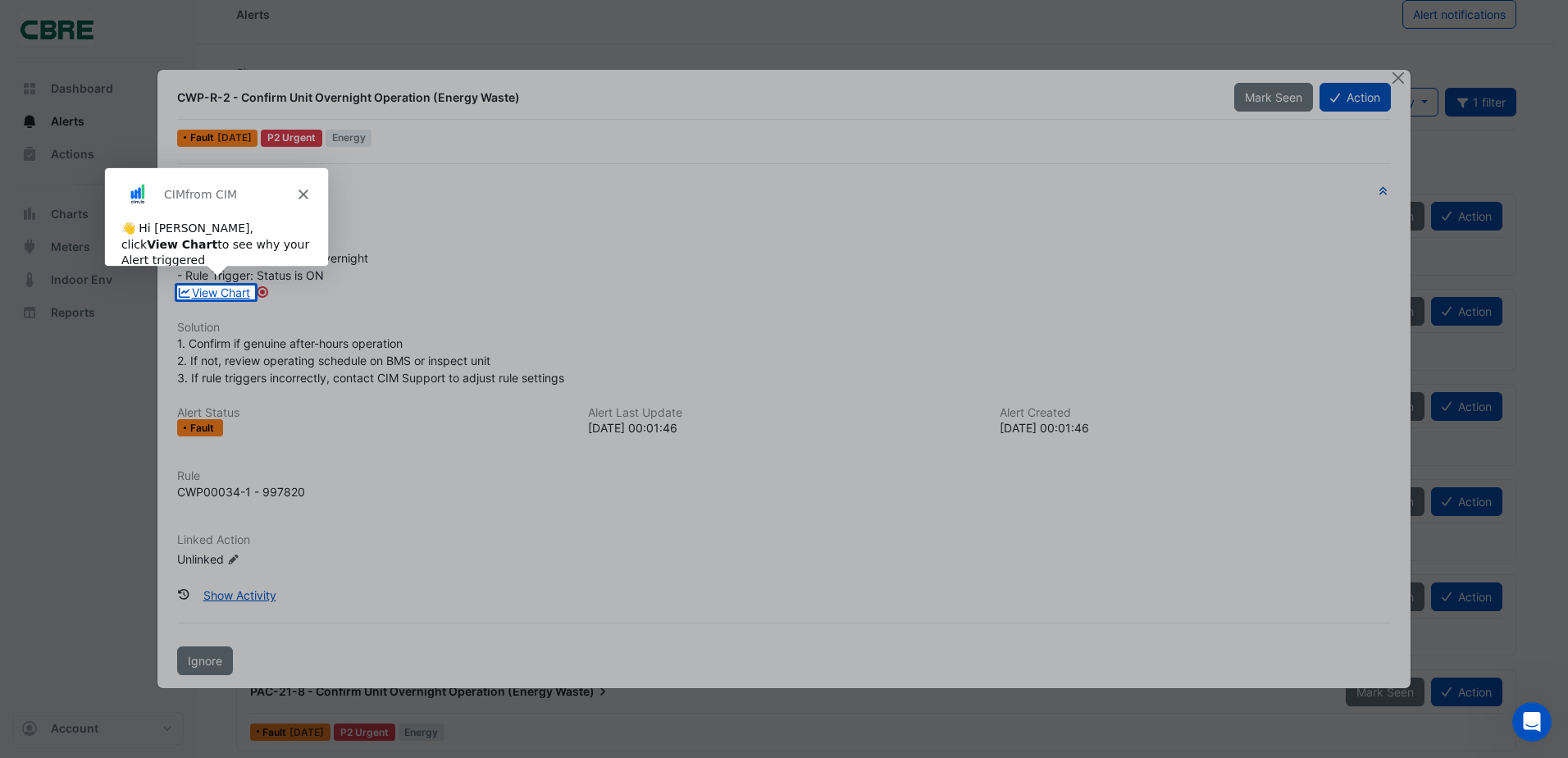
click at [300, 190] on polygon "Close" at bounding box center [302, 192] width 9 height 9
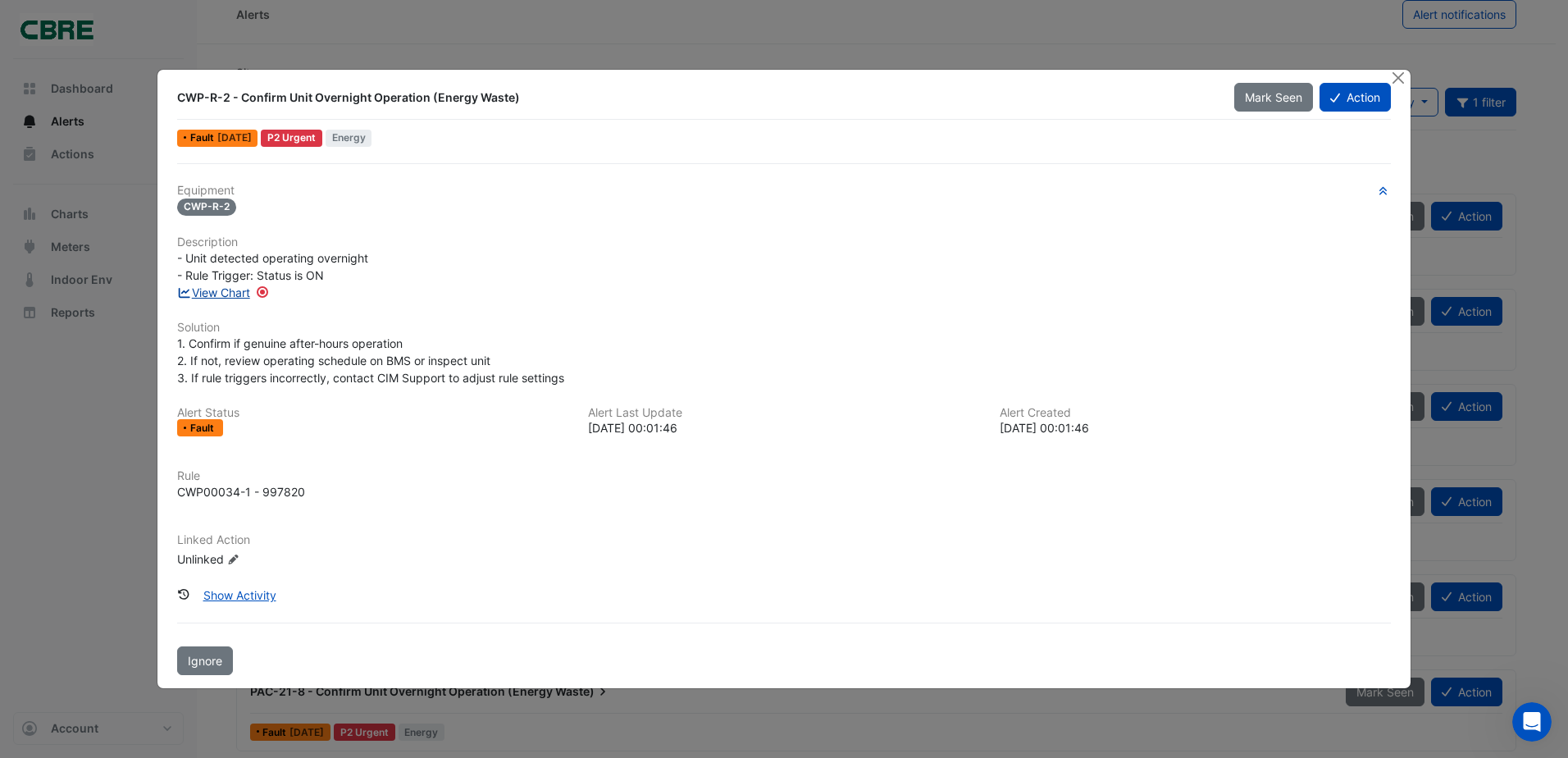
click at [235, 287] on link "View Chart" at bounding box center [213, 292] width 73 height 14
click at [1398, 77] on button "Close" at bounding box center [1399, 78] width 17 height 17
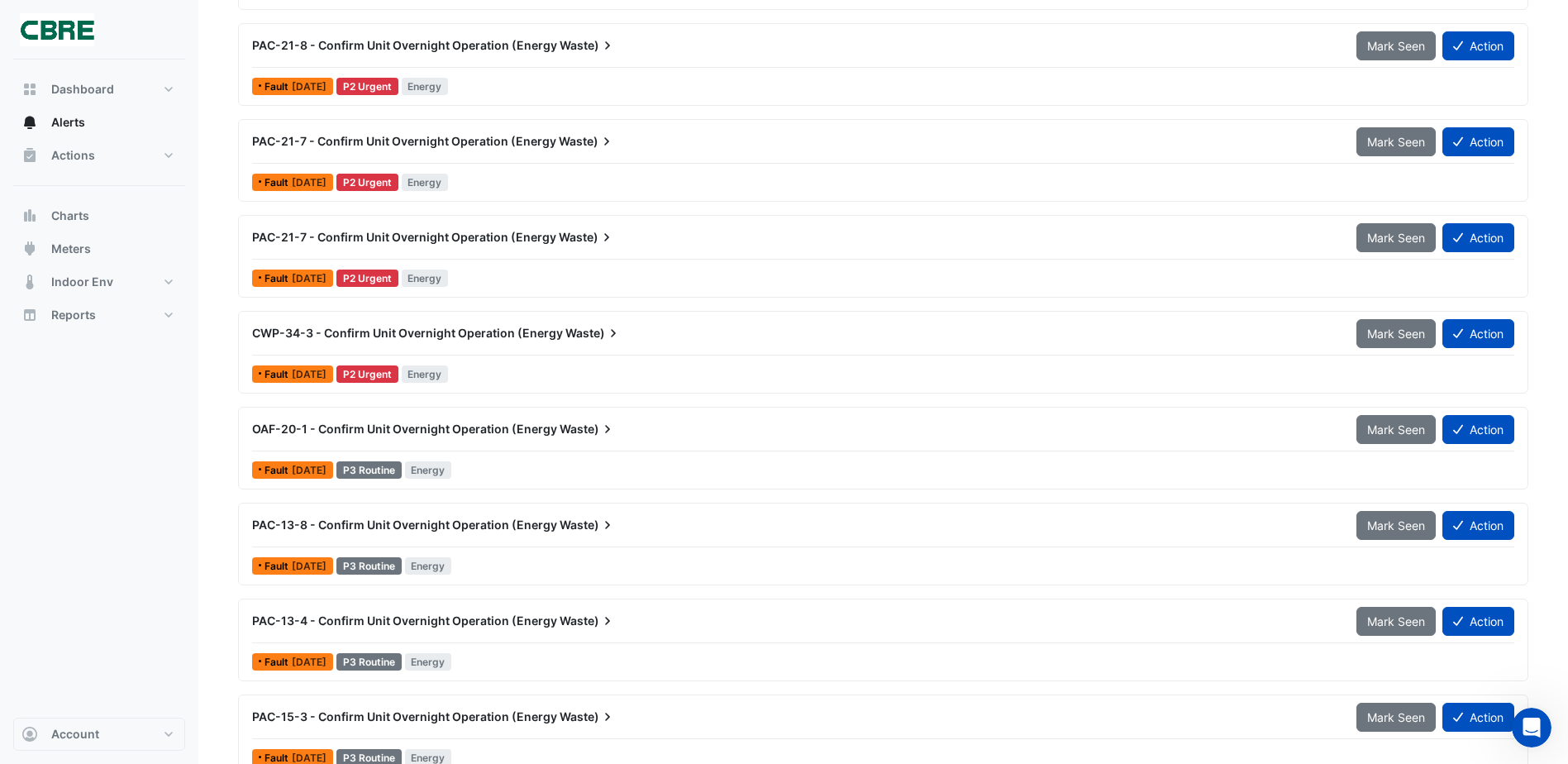
scroll to position [511, 0]
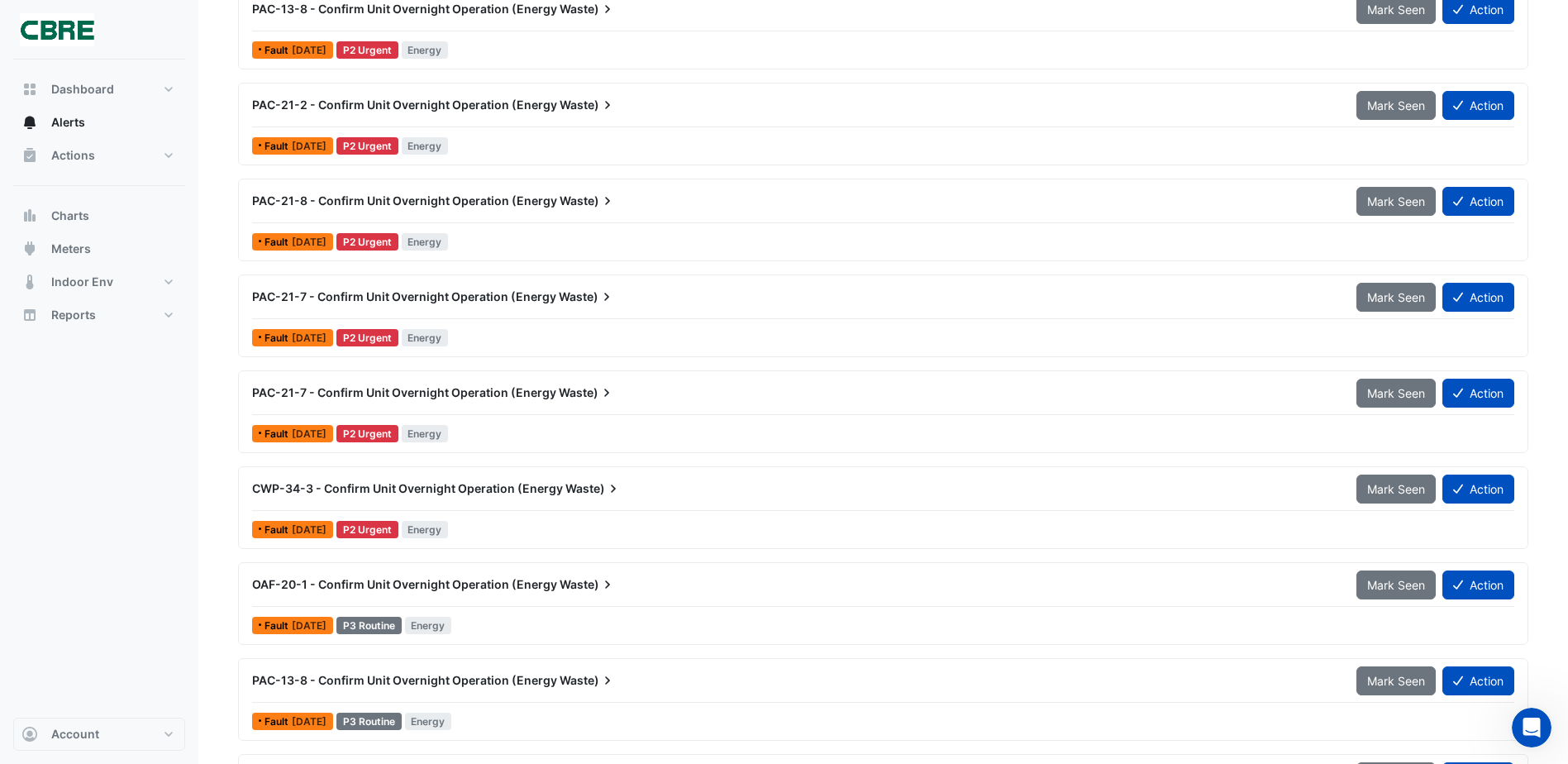
click at [549, 491] on span "CWP-34-3 - Confirm Unit Overnight Operation (Energy" at bounding box center [407, 487] width 311 height 14
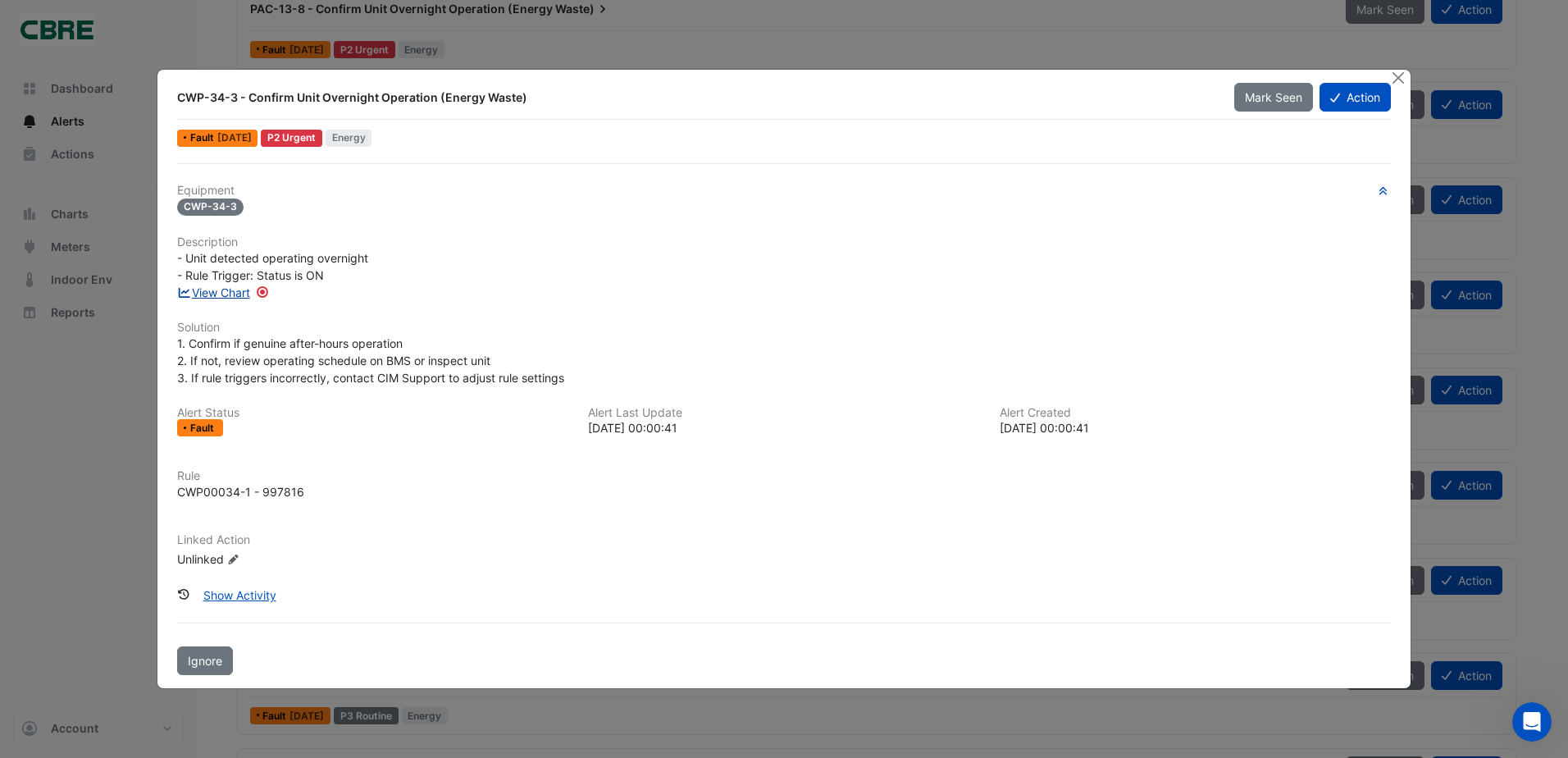
click at [220, 288] on link "View Chart" at bounding box center [213, 292] width 73 height 14
click at [1404, 75] on button "Close" at bounding box center [1399, 78] width 17 height 17
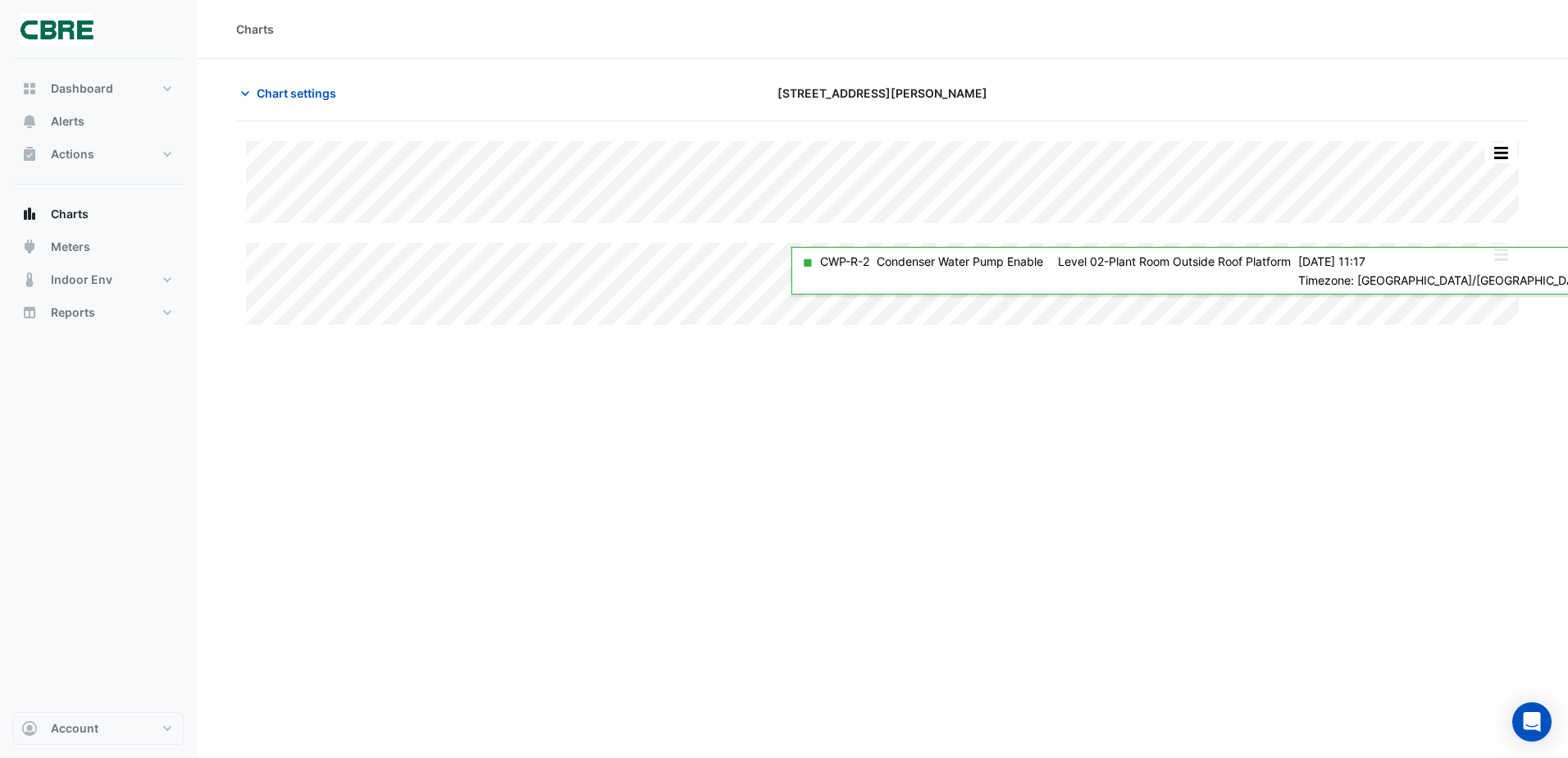
type input "**********"
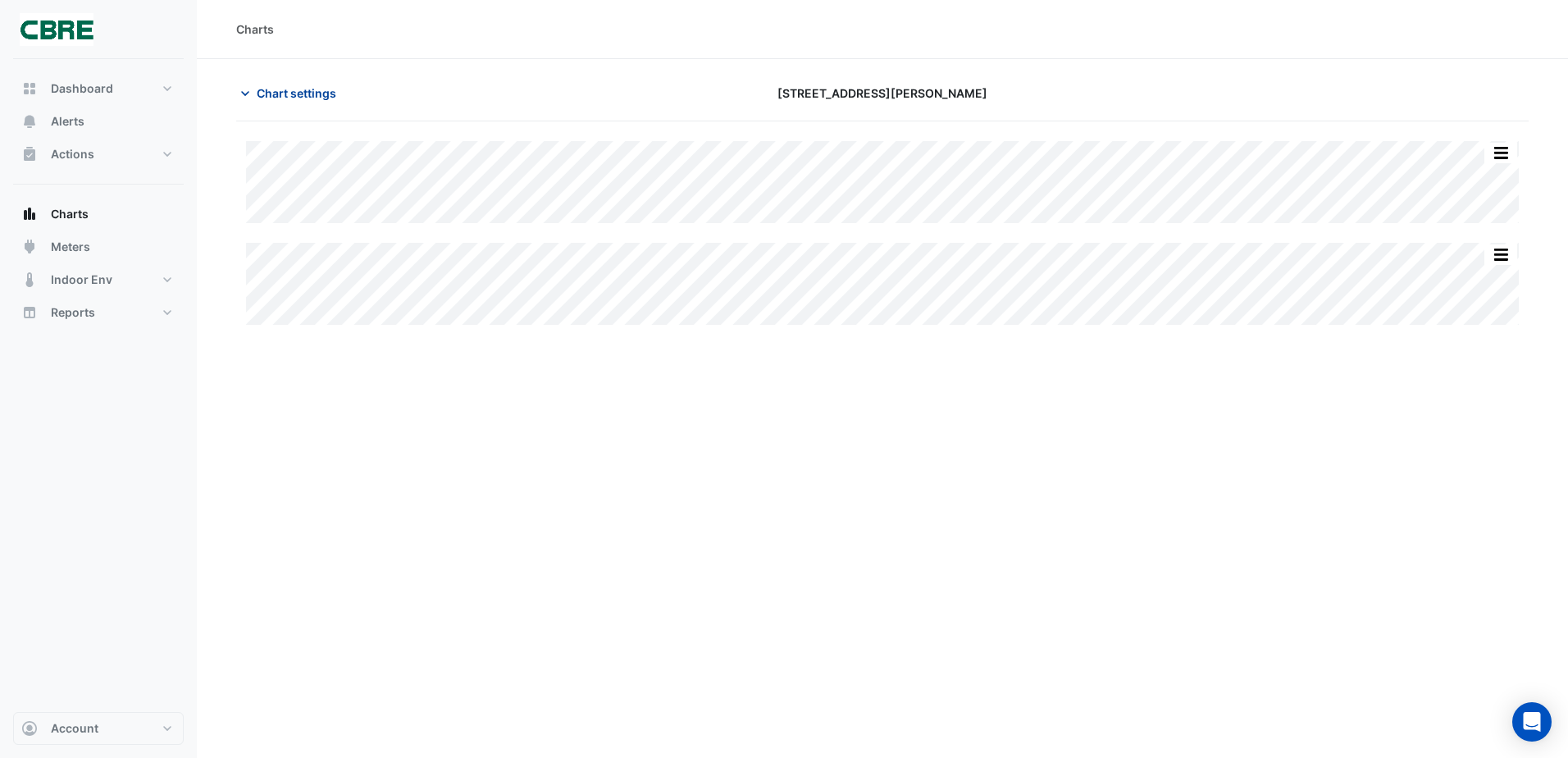
click at [284, 96] on span "Chart settings" at bounding box center [296, 93] width 79 height 17
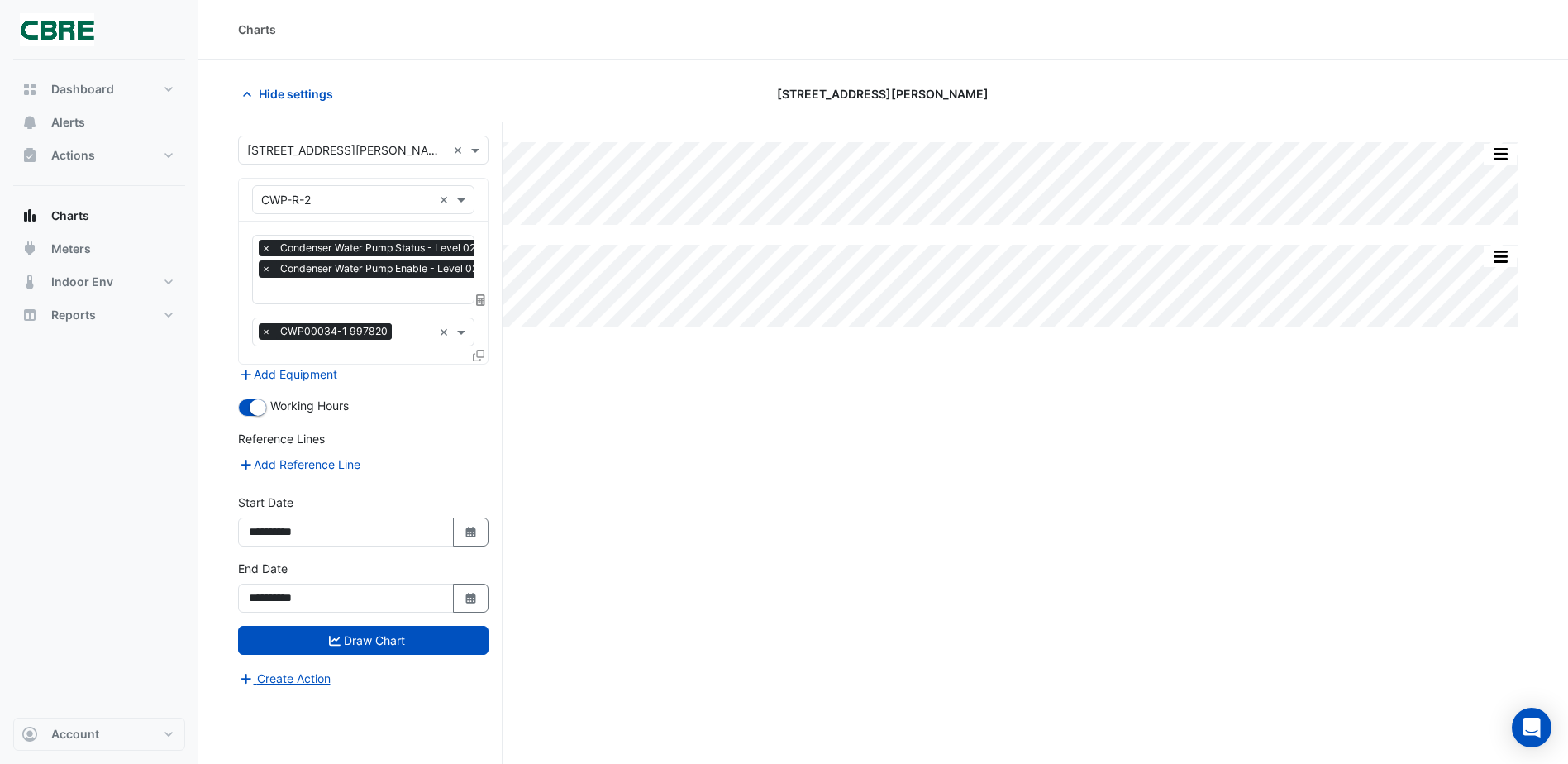
scroll to position [0, 9]
click at [397, 290] on input "text" at bounding box center [449, 292] width 392 height 17
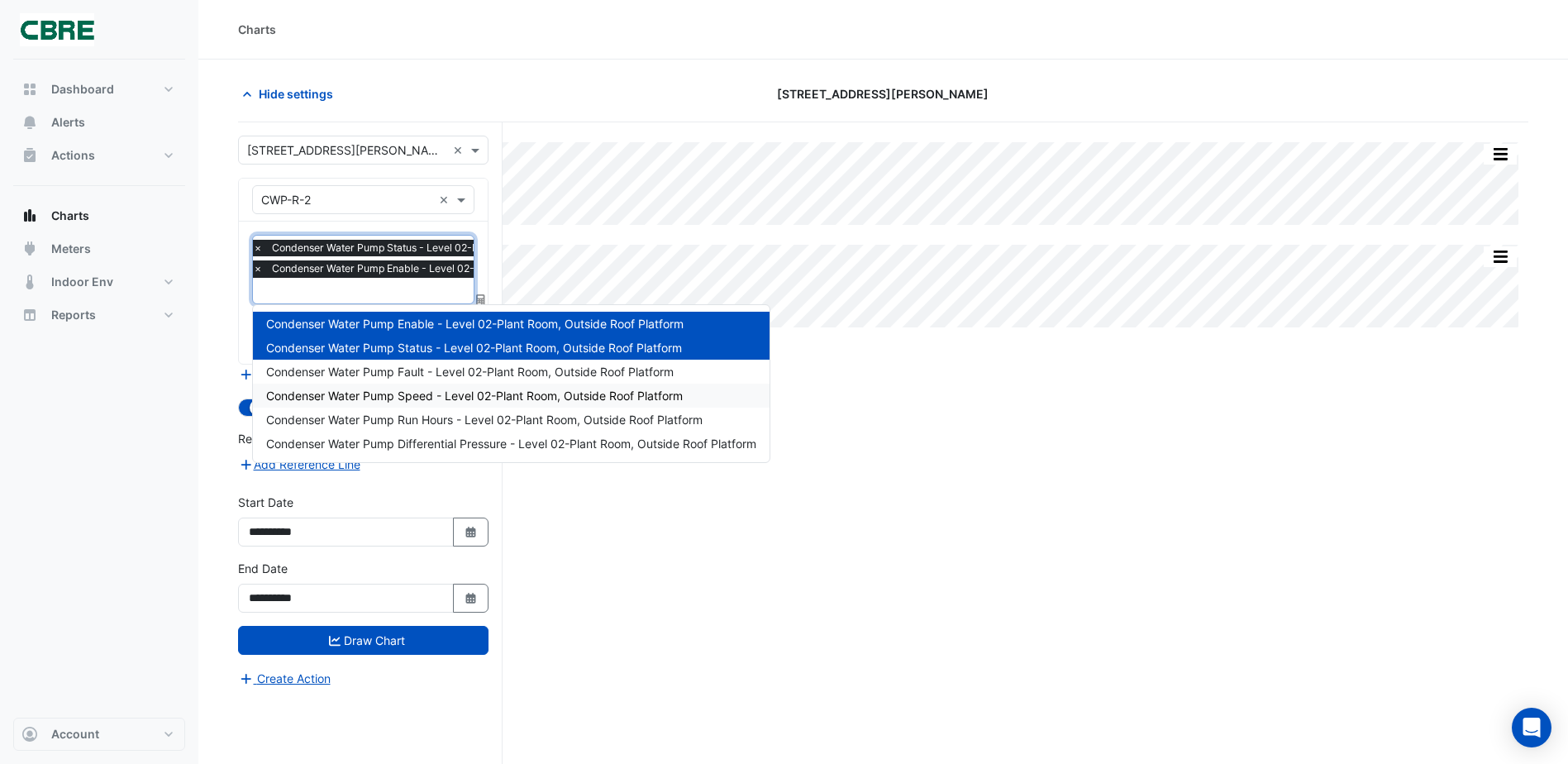
click at [415, 392] on span "Condenser Water Pump Speed - Level 02-Plant Room, Outside Roof Platform" at bounding box center [474, 395] width 416 height 14
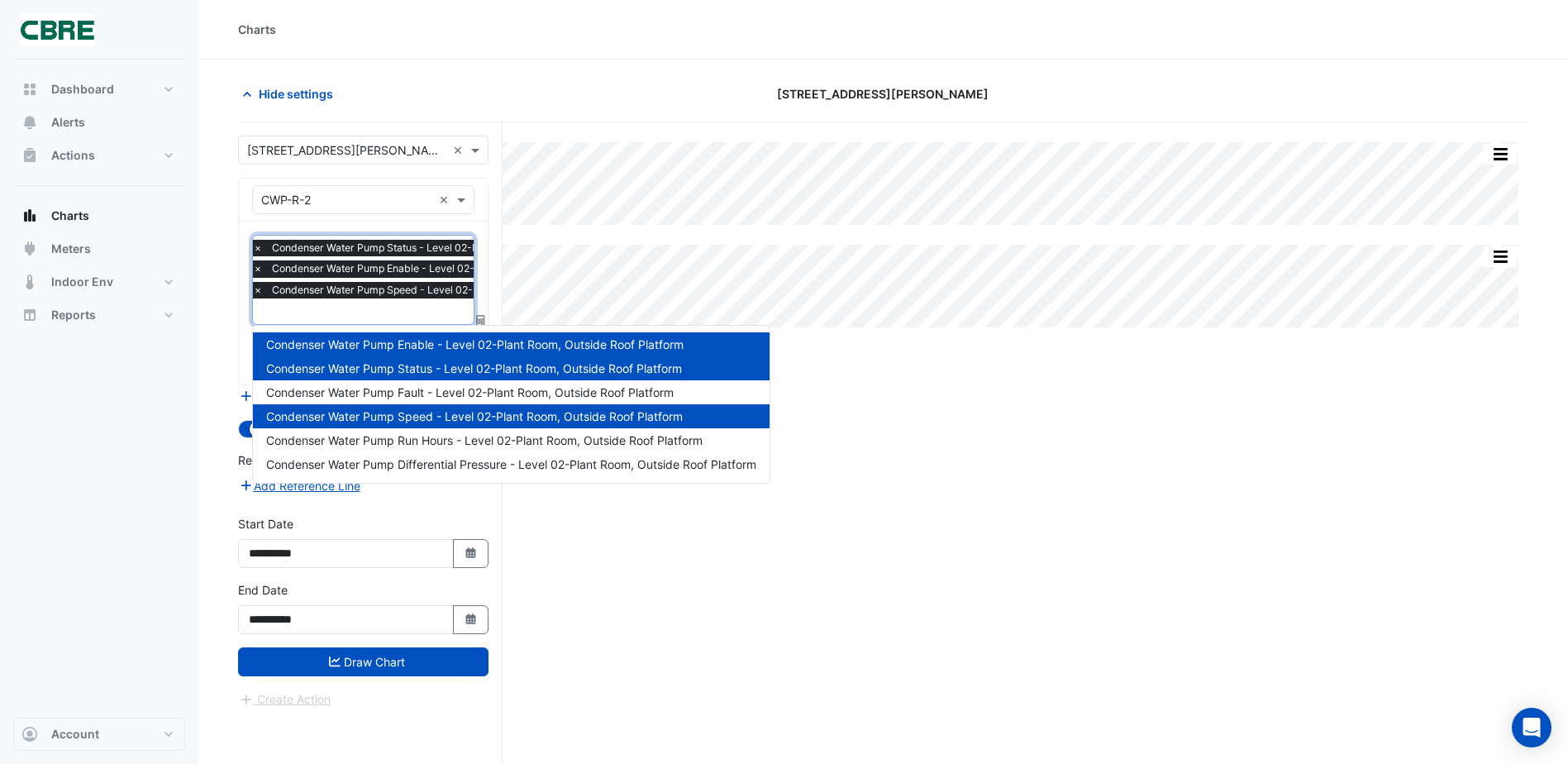
click at [392, 313] on input "text" at bounding box center [449, 313] width 392 height 17
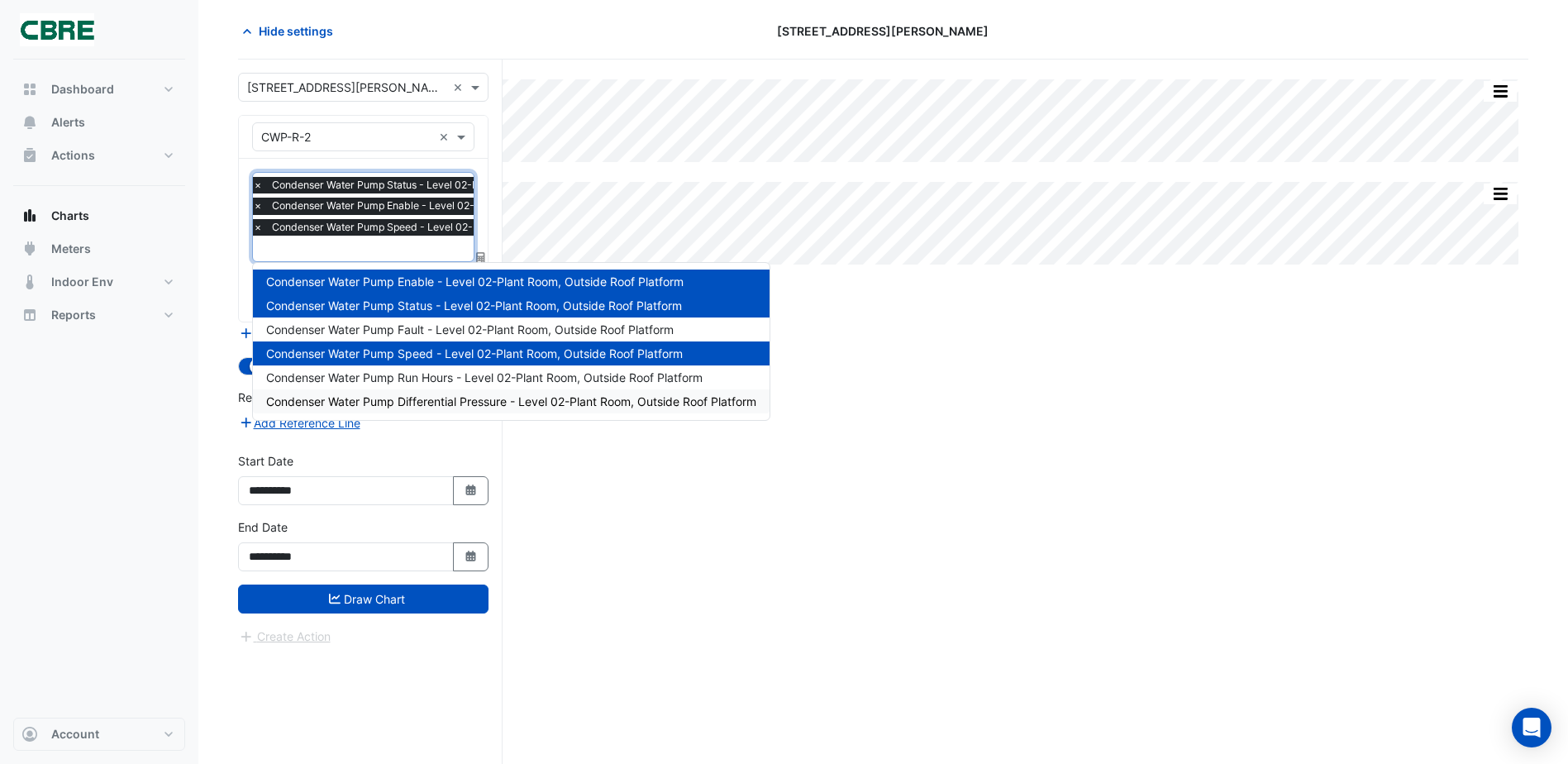
click at [428, 396] on span "Condenser Water Pump Differential Pressure - Level 02-Plant Room, Outside Roof …" at bounding box center [511, 401] width 490 height 14
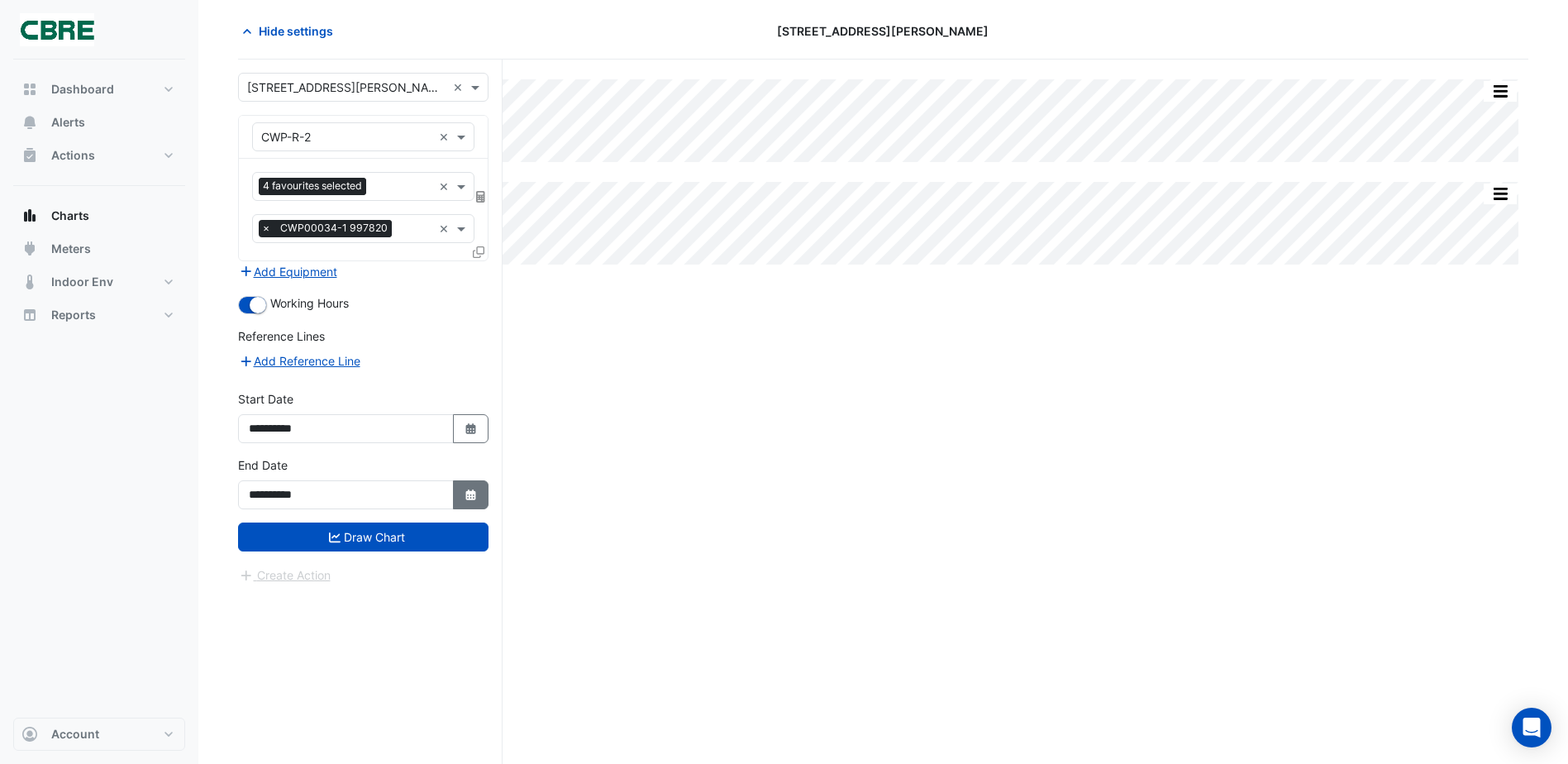
click at [453, 487] on button "Select Date" at bounding box center [471, 494] width 36 height 29
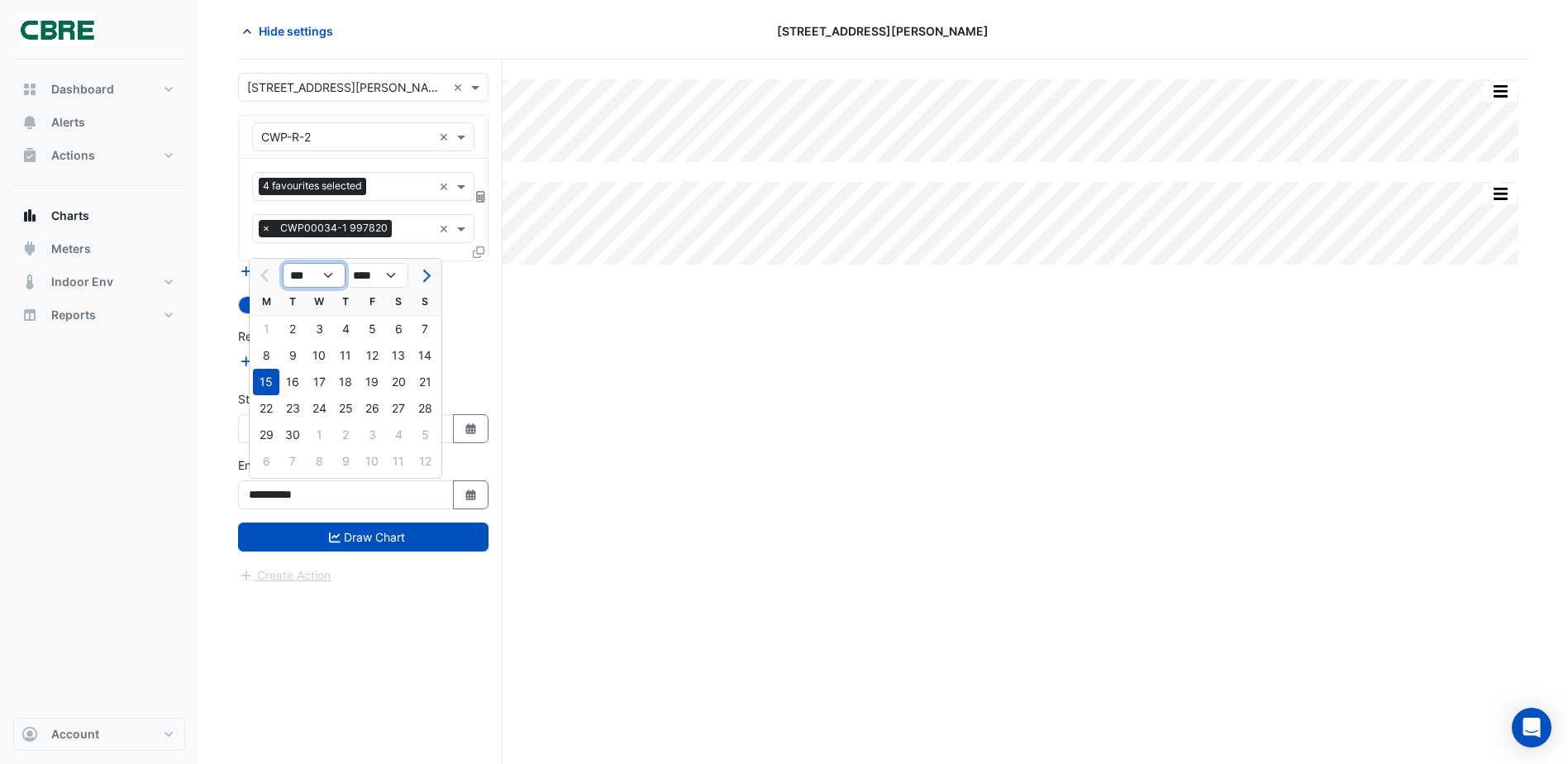
click at [336, 271] on select "*** *** *** ***" at bounding box center [315, 276] width 63 height 25
select select "**"
click at [283, 263] on select "*** *** *** ***" at bounding box center [315, 276] width 63 height 25
click at [284, 347] on div "7" at bounding box center [293, 355] width 27 height 27
type input "**********"
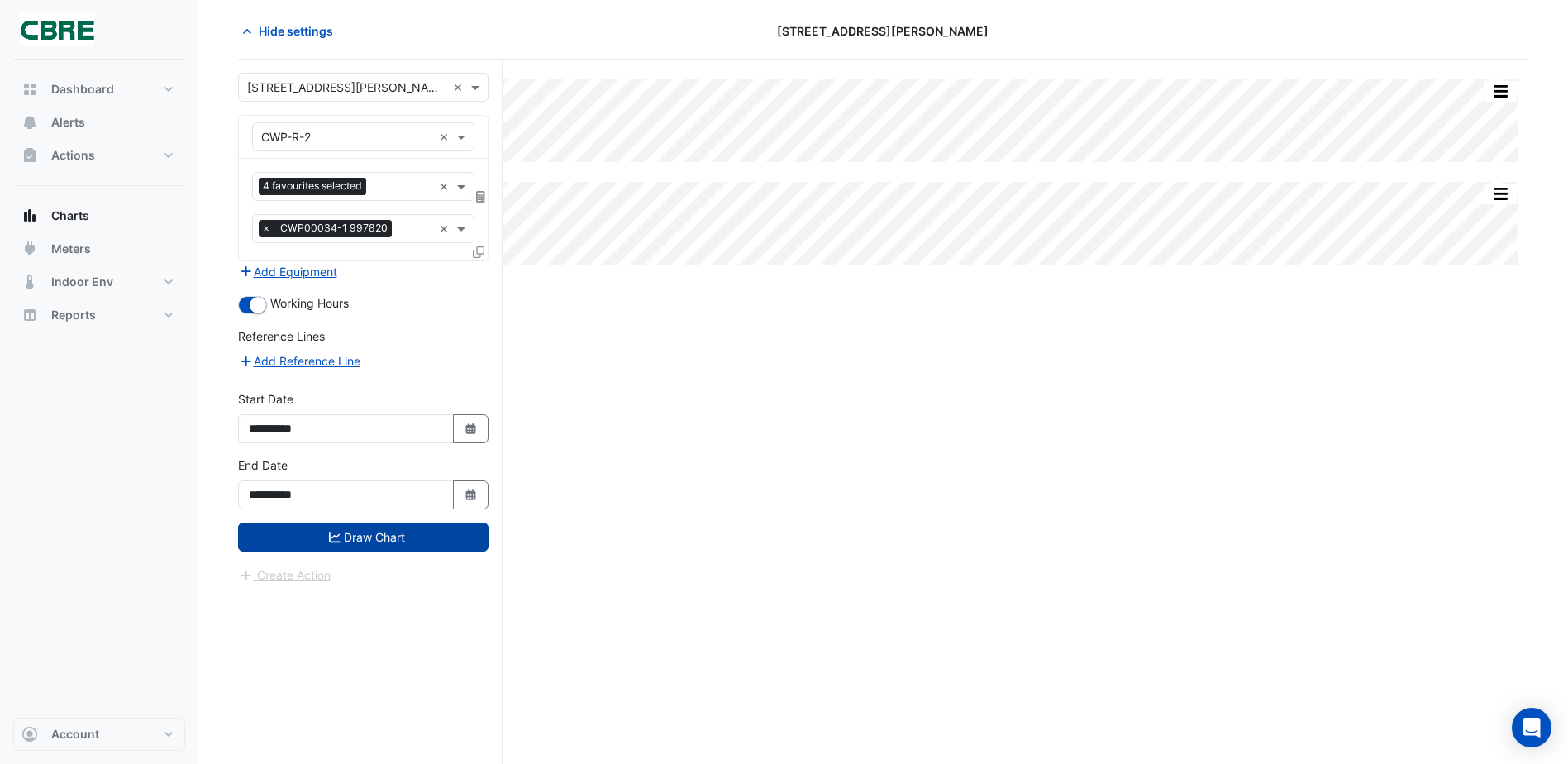
click at [392, 531] on button "Draw Chart" at bounding box center [364, 537] width 251 height 29
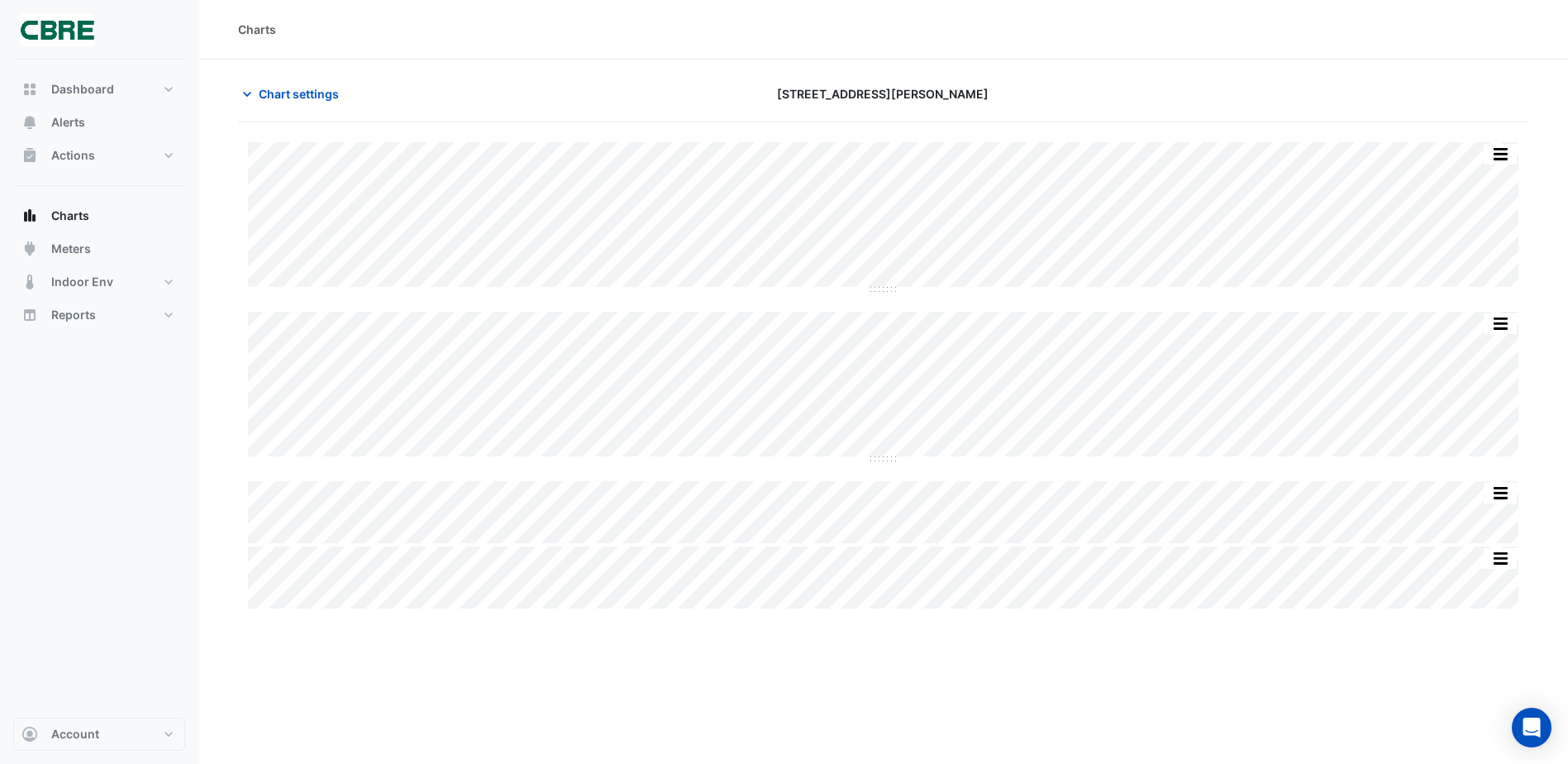
click at [945, 54] on div "Charts" at bounding box center [884, 29] width 1370 height 60
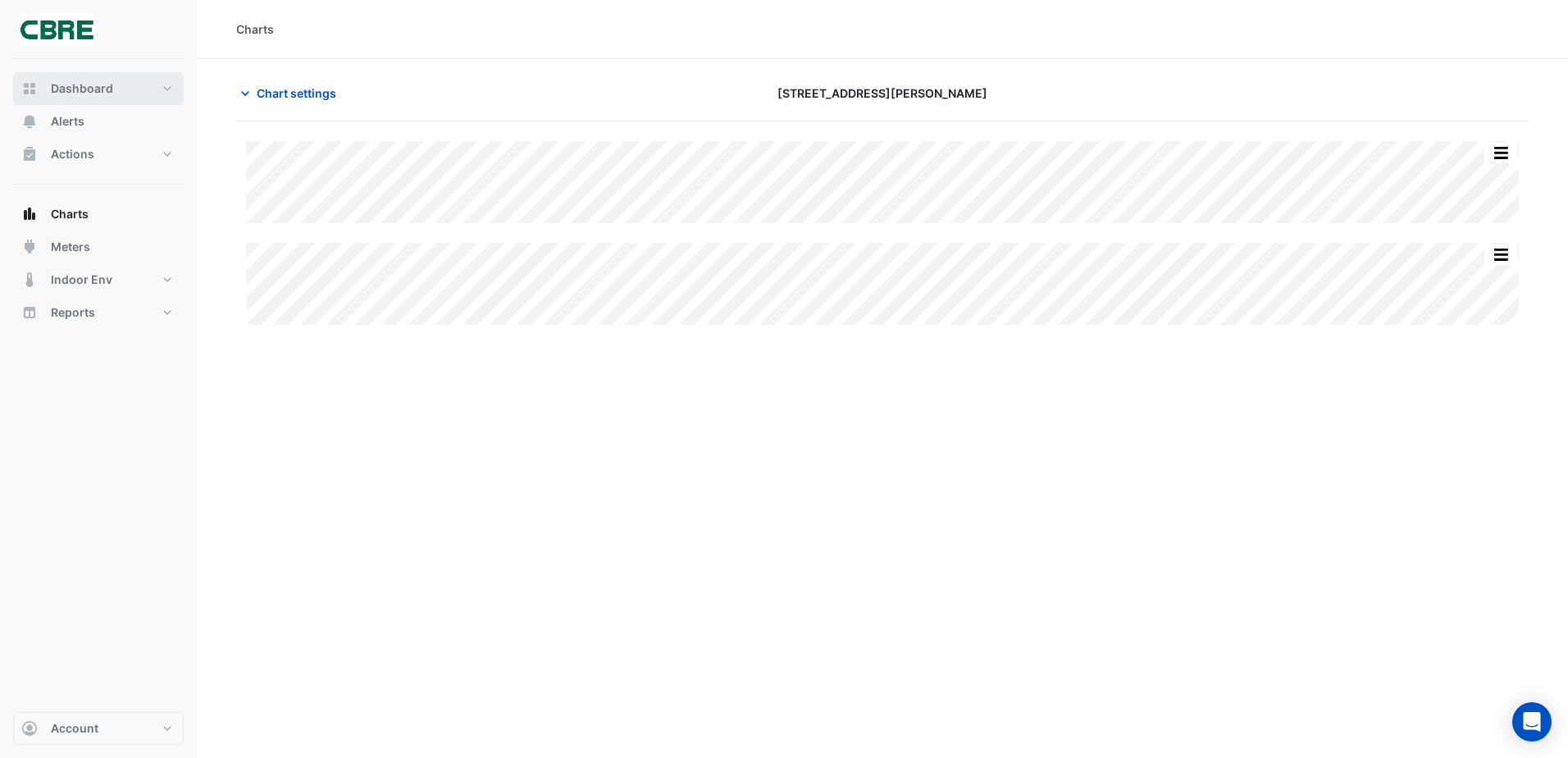
click at [71, 79] on button "Dashboard" at bounding box center [98, 89] width 171 height 33
select select "**"
